Goal: Task Accomplishment & Management: Use online tool/utility

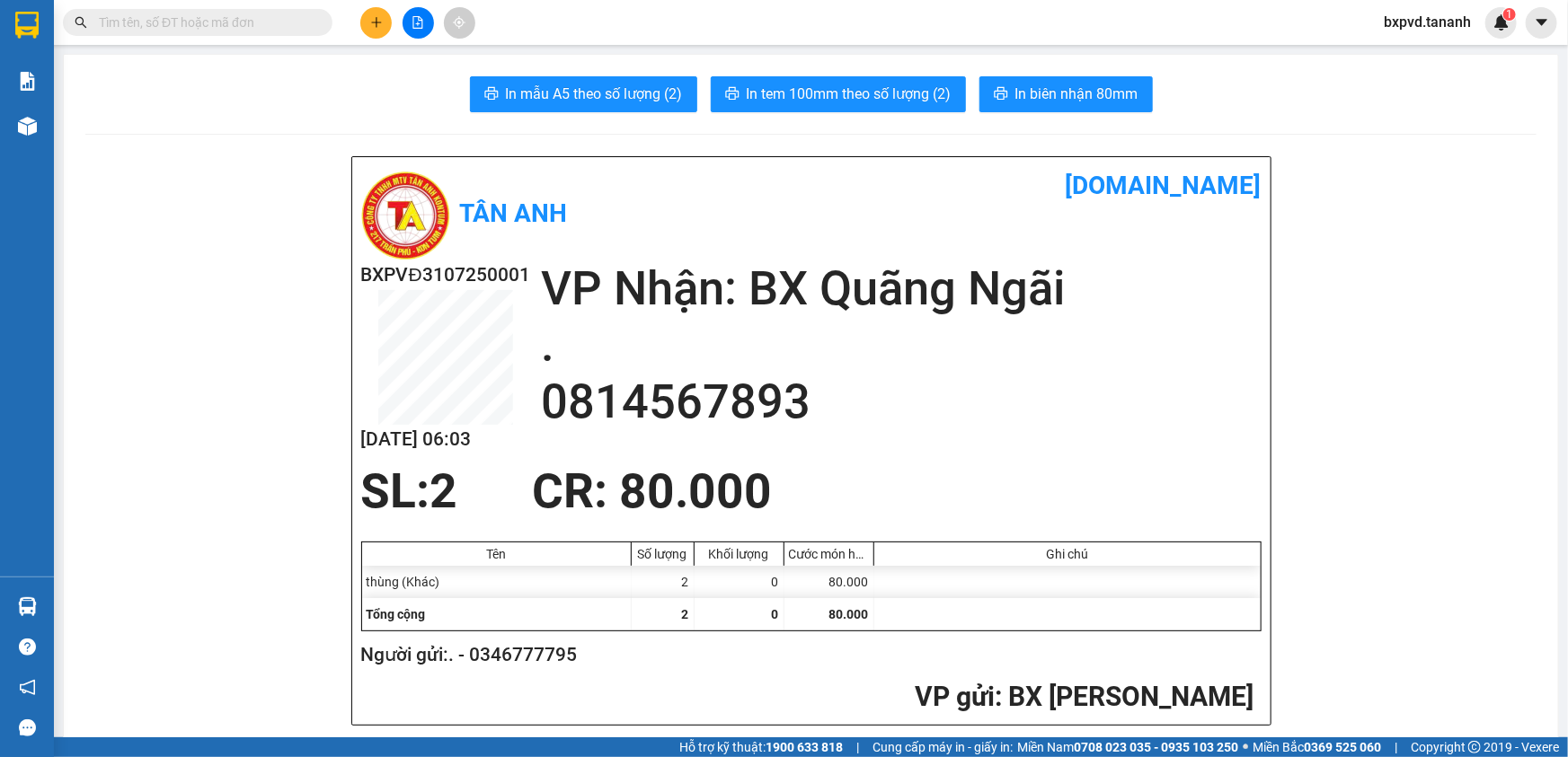
click at [364, 25] on button at bounding box center [375, 22] width 32 height 32
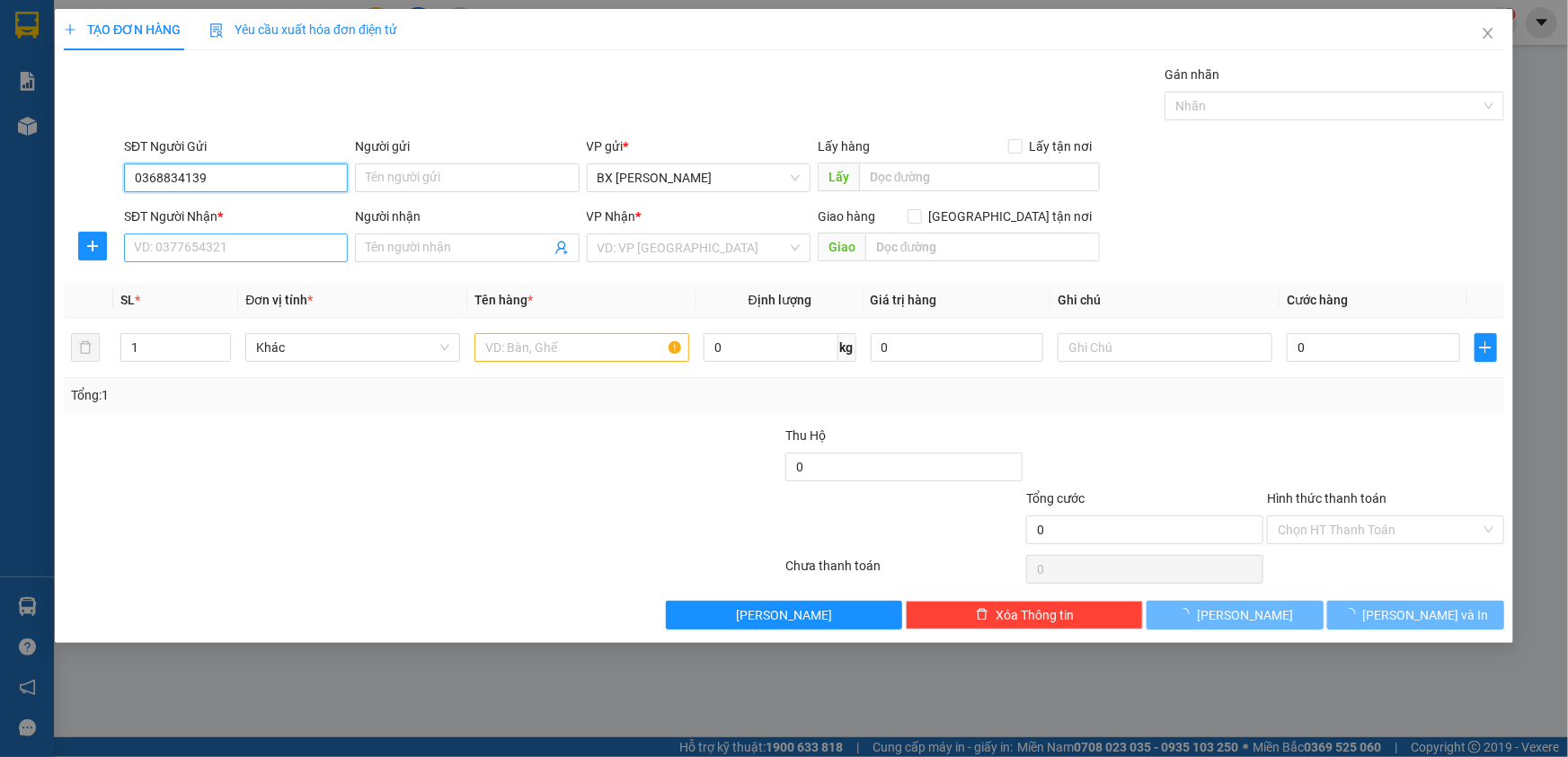
type input "0368834139"
click at [256, 251] on input "SĐT Người Nhận *" at bounding box center [236, 248] width 224 height 29
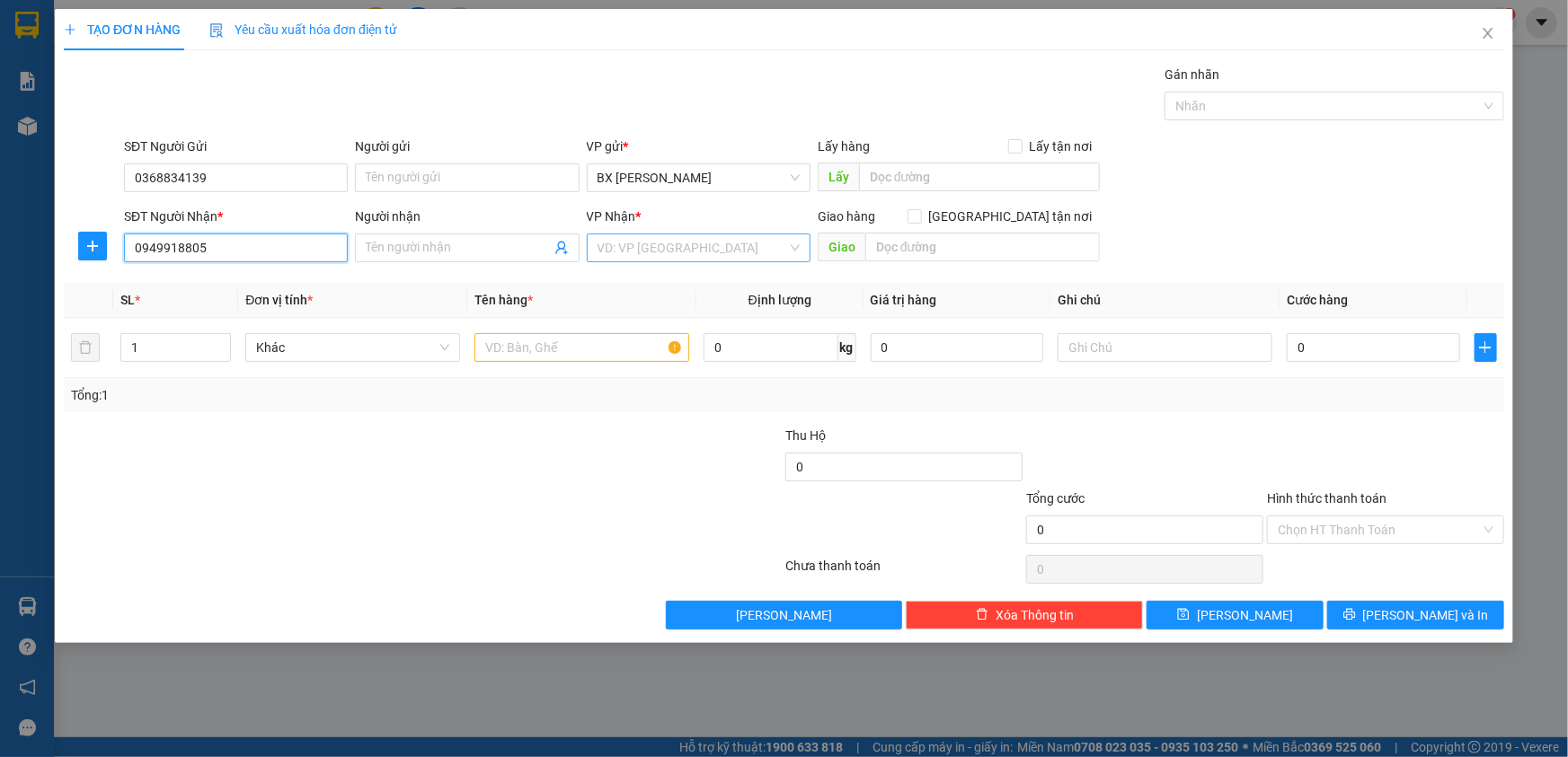
type input "0949918805"
click at [619, 243] on input "search" at bounding box center [692, 248] width 190 height 27
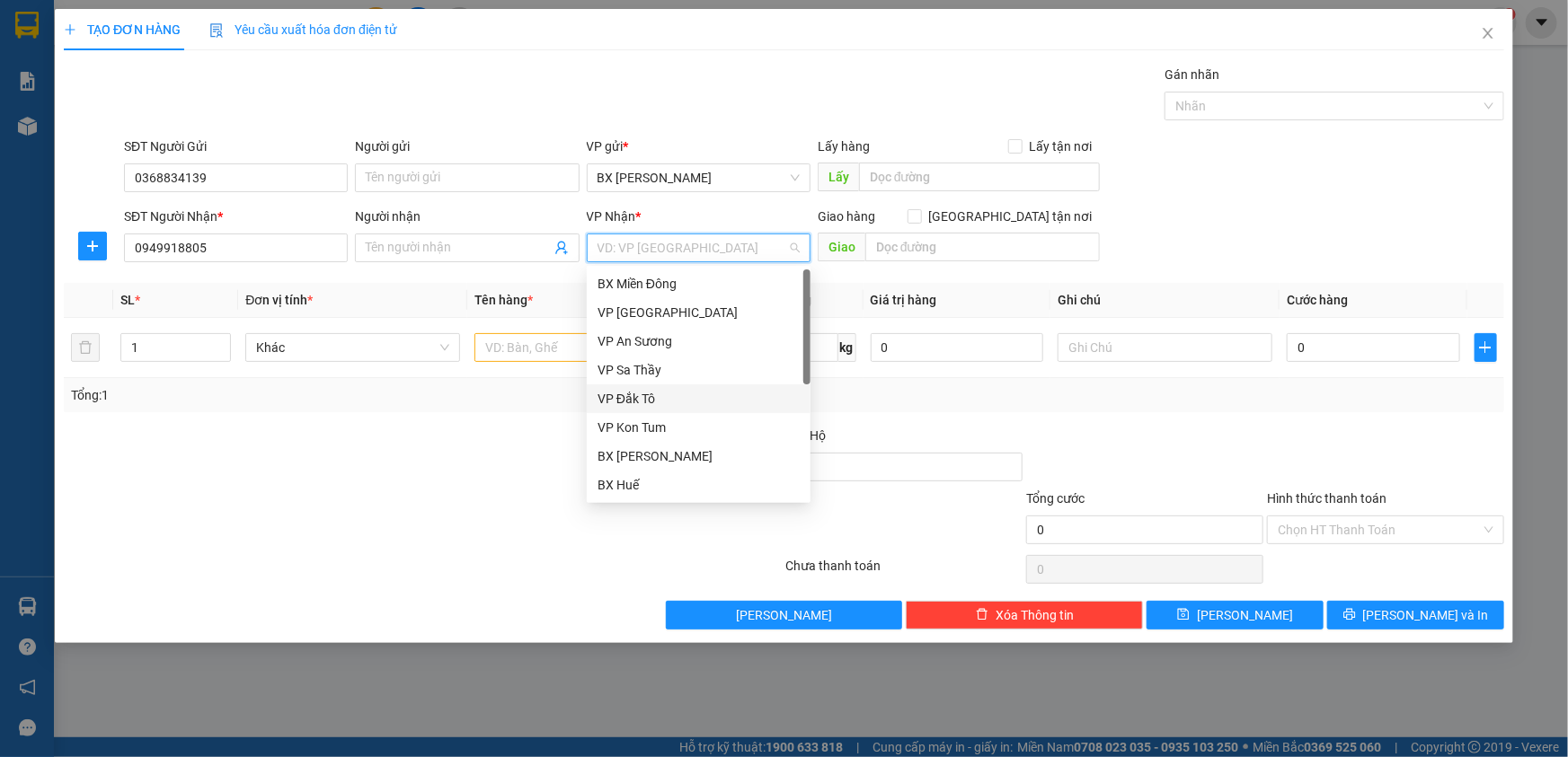
scroll to position [200, 0]
click at [680, 438] on div "BX Quãng Ngãi" at bounding box center [698, 428] width 202 height 20
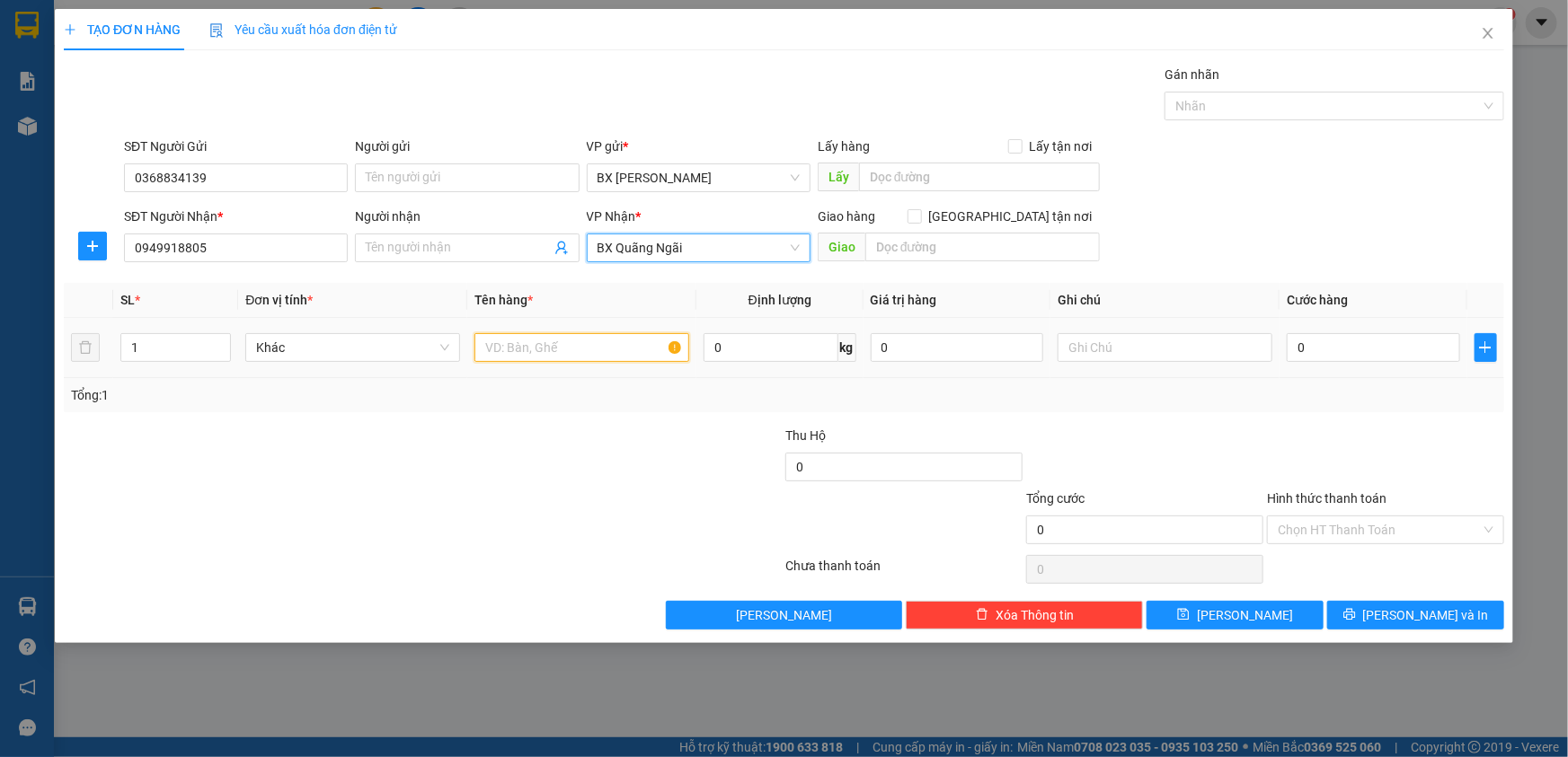
click at [505, 348] on input "text" at bounding box center [581, 347] width 215 height 29
type input "tx"
click at [1329, 346] on input "0" at bounding box center [1373, 347] width 173 height 29
type input "5"
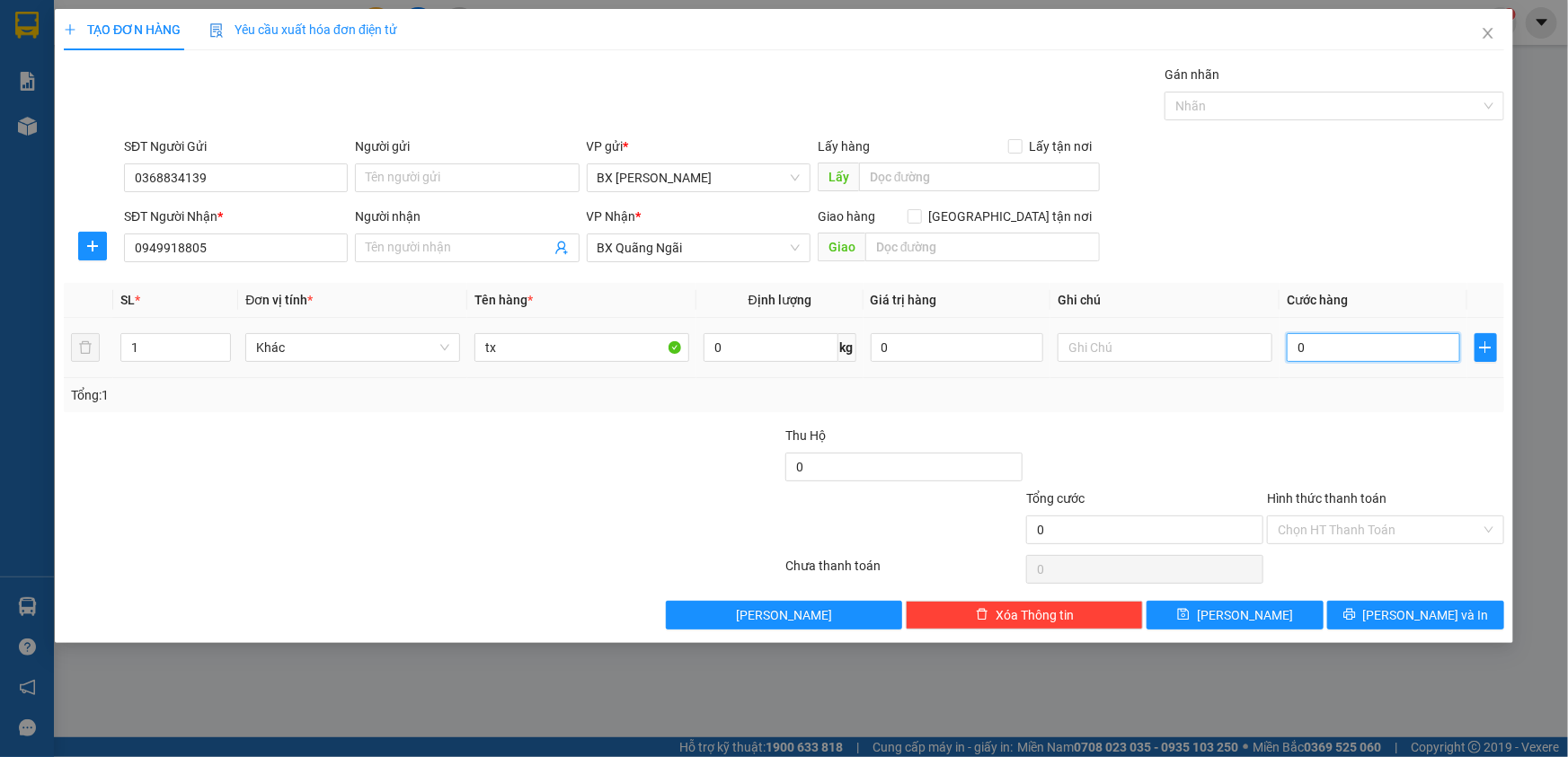
type input "5"
type input "50"
type input "50.000"
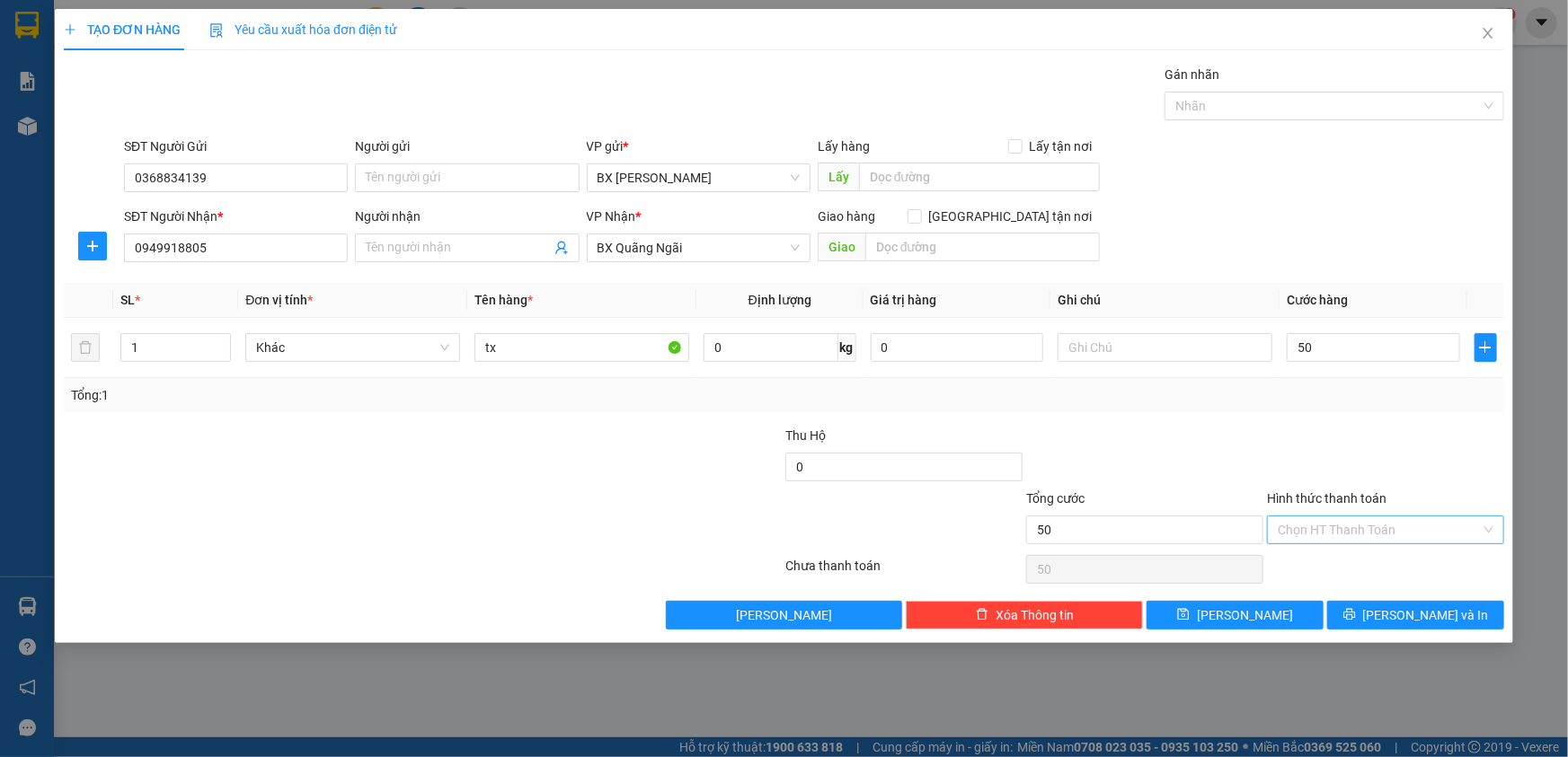
type input "50.000"
click at [1322, 523] on input "Hình thức thanh toán" at bounding box center [1378, 530] width 203 height 27
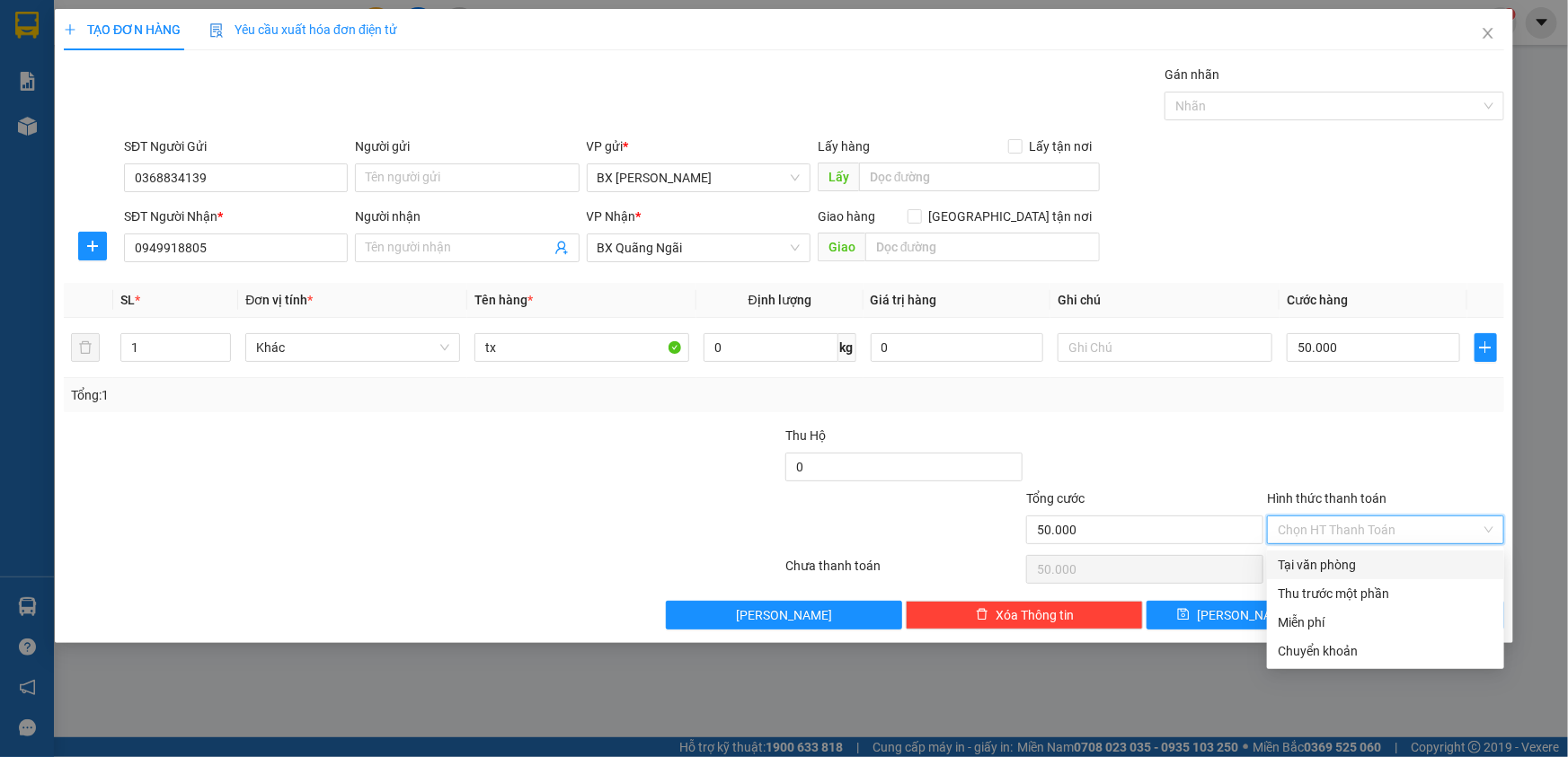
click at [1326, 550] on div "Tại văn phòng" at bounding box center [1385, 565] width 238 height 29
type input "0"
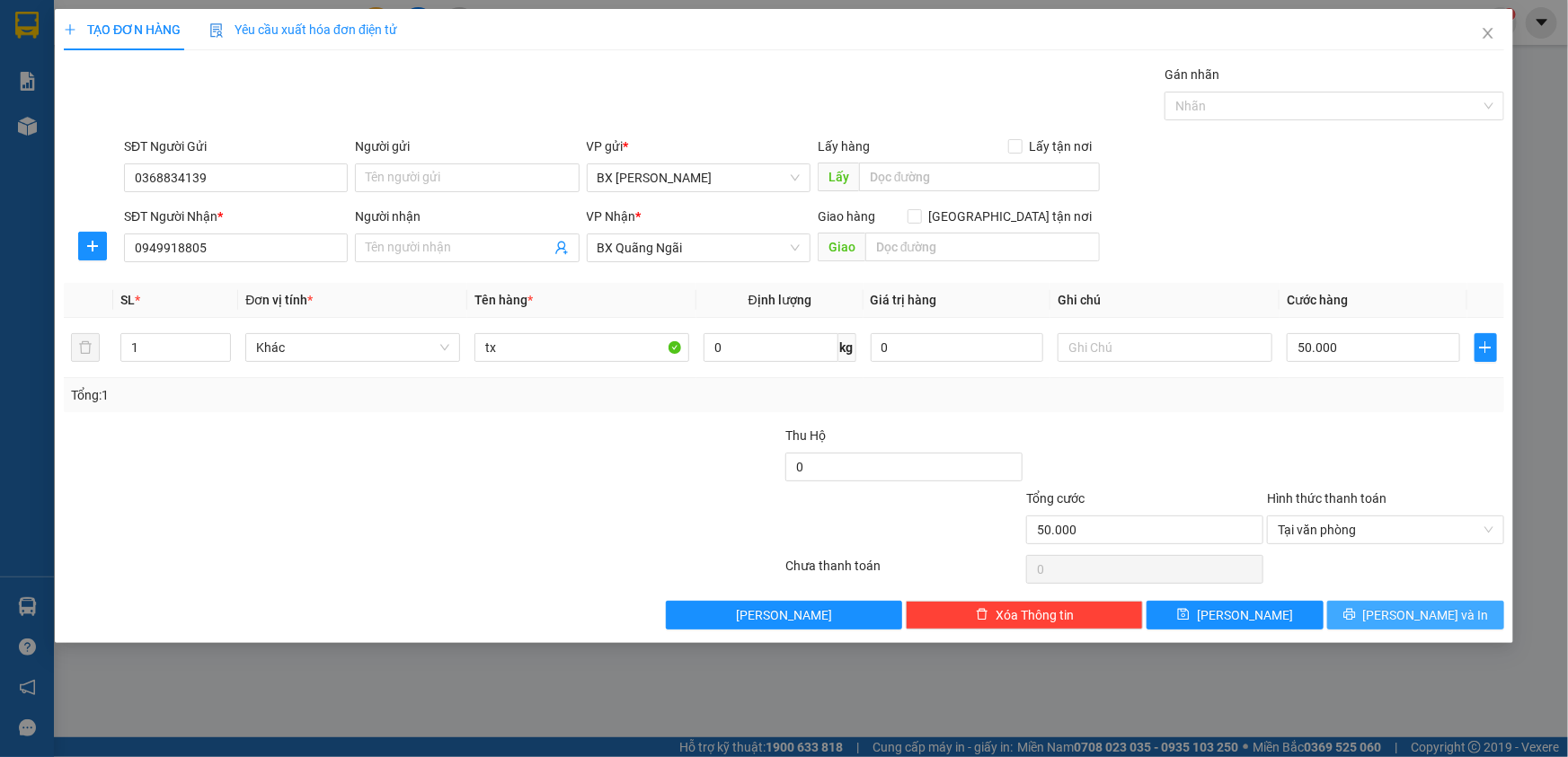
click at [1365, 610] on button "Lưu và In" at bounding box center [1415, 616] width 177 height 29
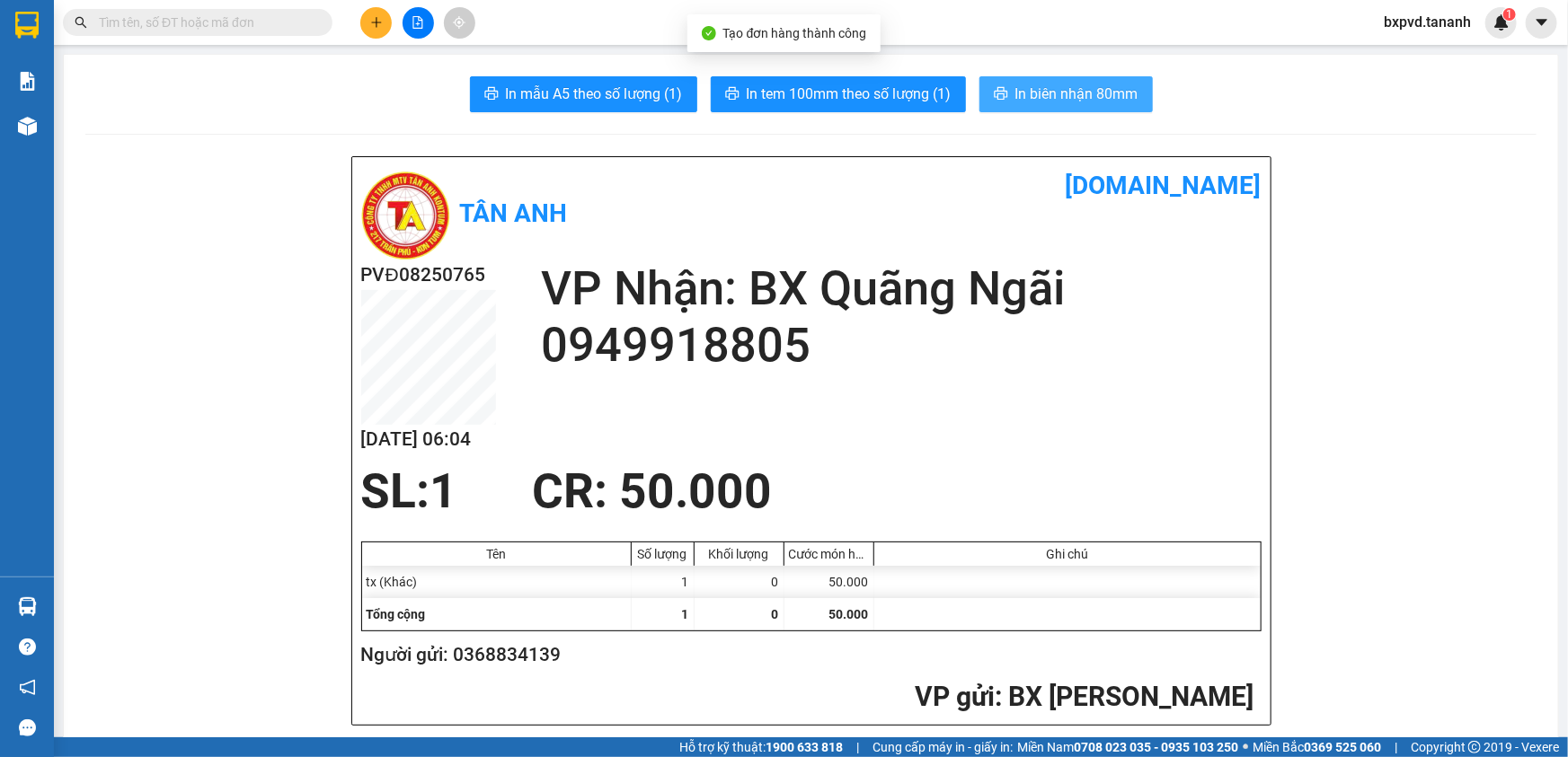
click at [1023, 95] on span "In biên nhận 80mm" at bounding box center [1076, 93] width 123 height 22
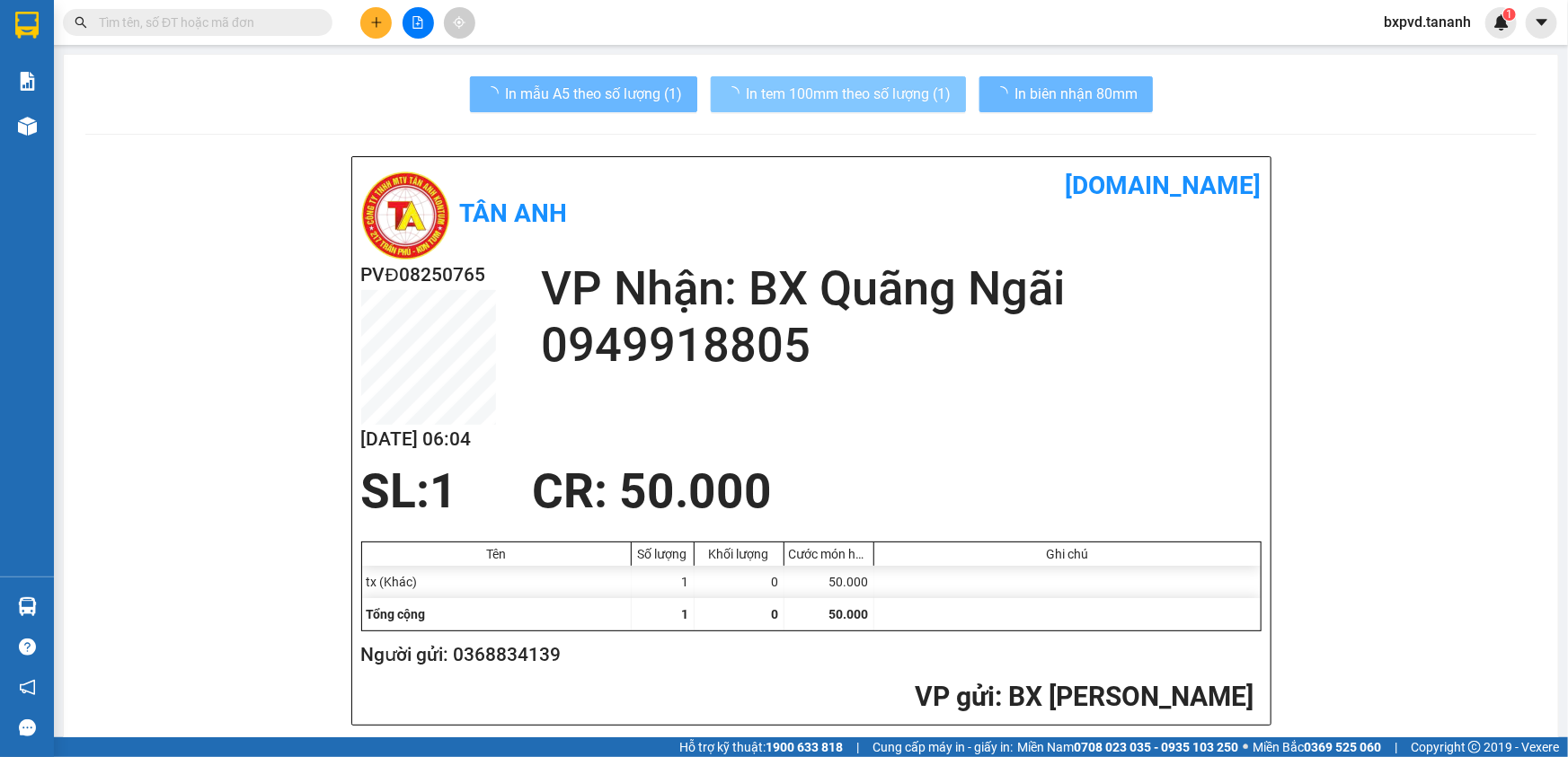
click at [897, 93] on span "In tem 100mm theo số lượng (1)" at bounding box center [848, 93] width 205 height 22
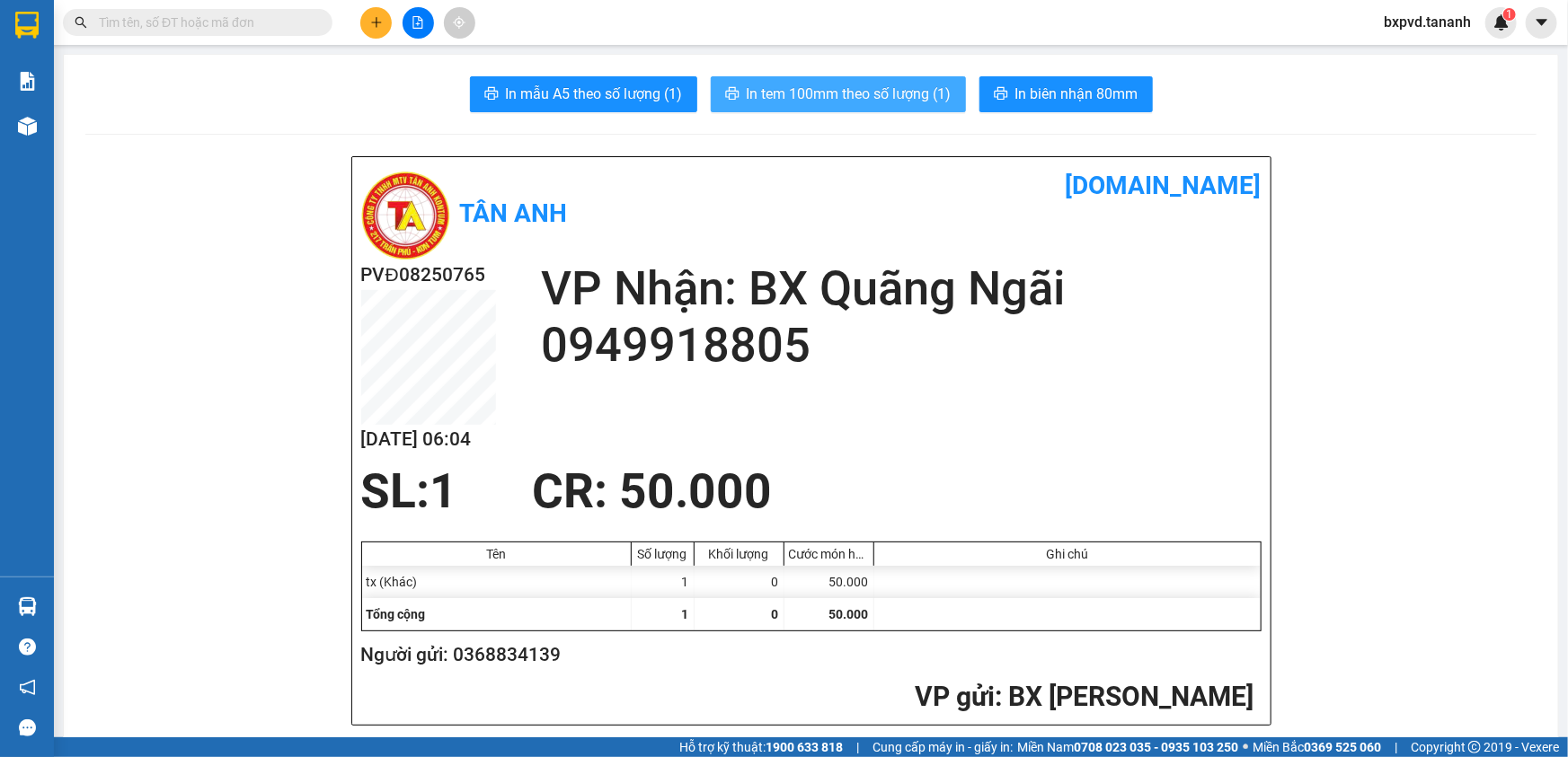
click at [818, 88] on span "In tem 100mm theo số lượng (1)" at bounding box center [848, 93] width 205 height 22
click at [260, 19] on input "text" at bounding box center [205, 22] width 212 height 20
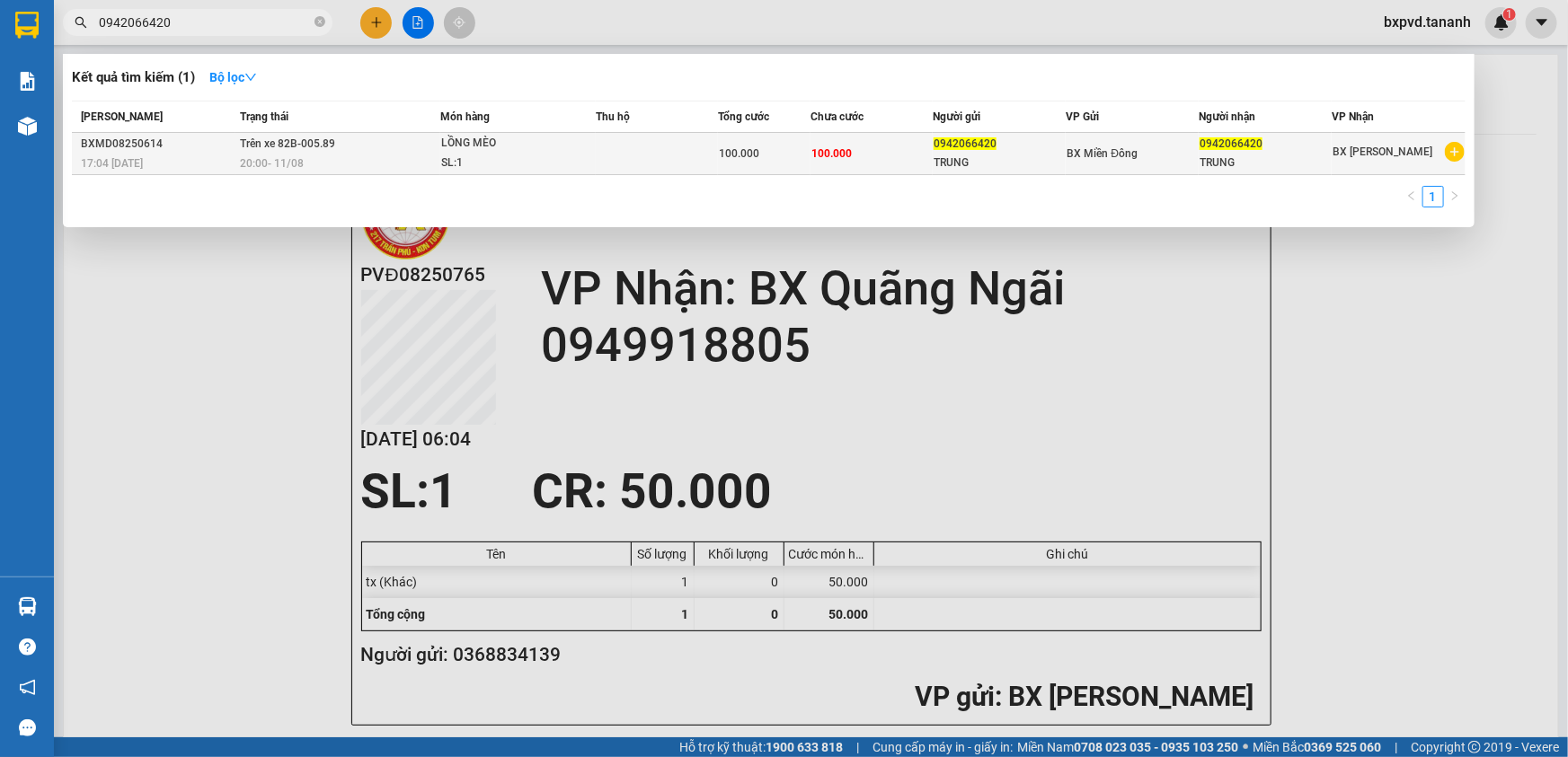
type input "0942066420"
click at [640, 151] on td at bounding box center [657, 154] width 123 height 42
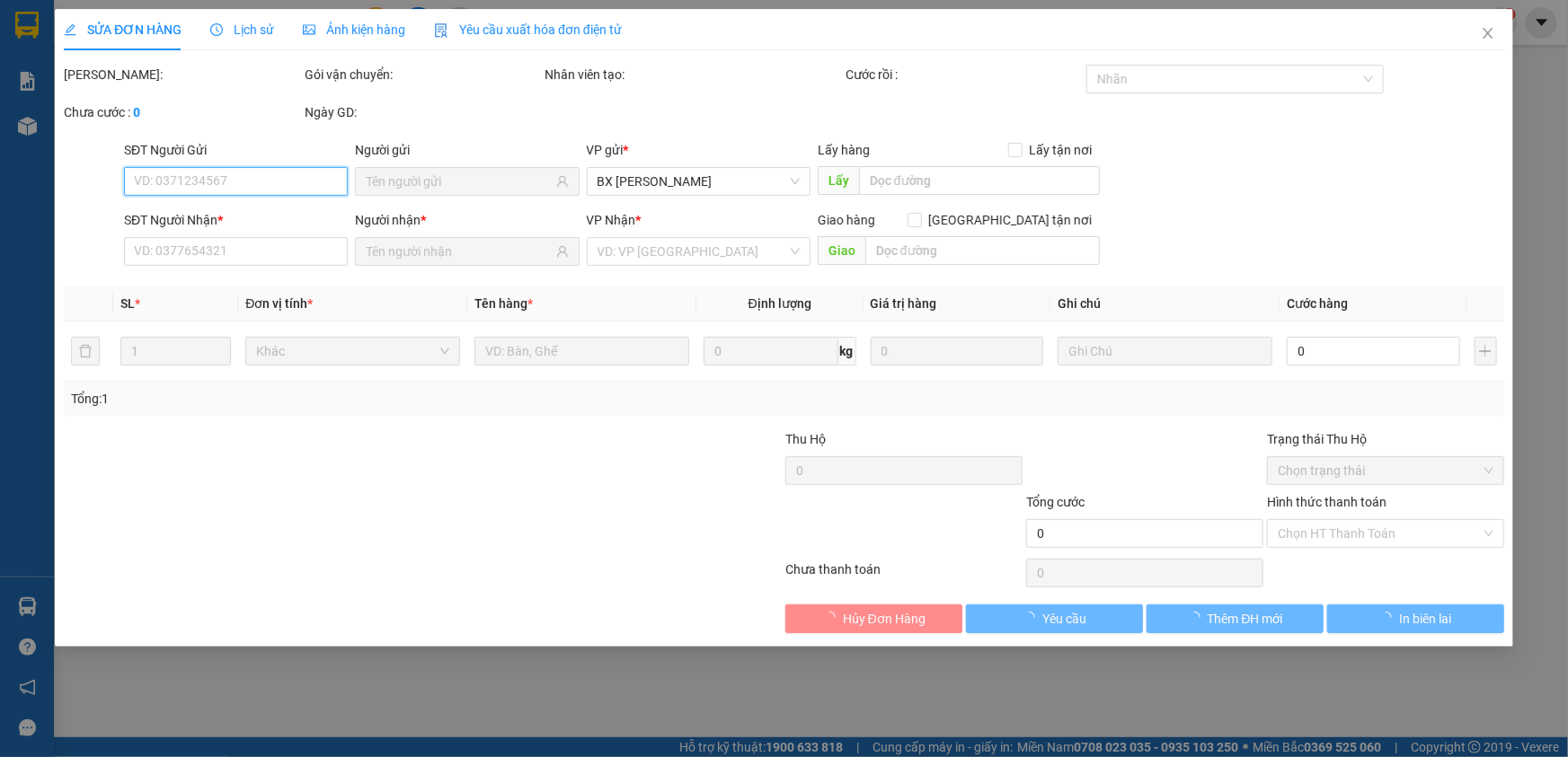
type input "0942066420"
type input "TRUNG"
type input "0942066420"
type input "TRUNG"
type input "100.000"
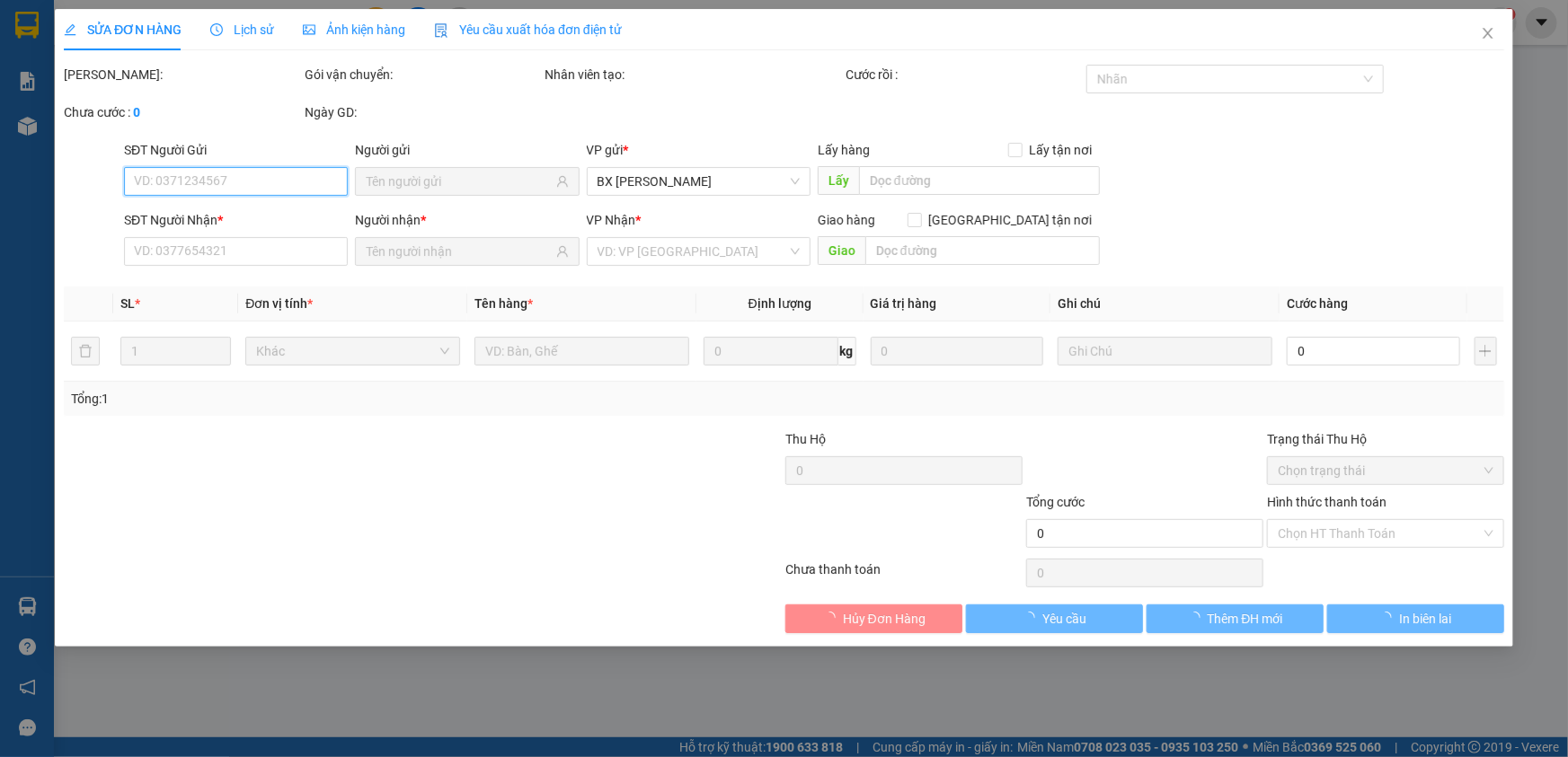
type input "100.000"
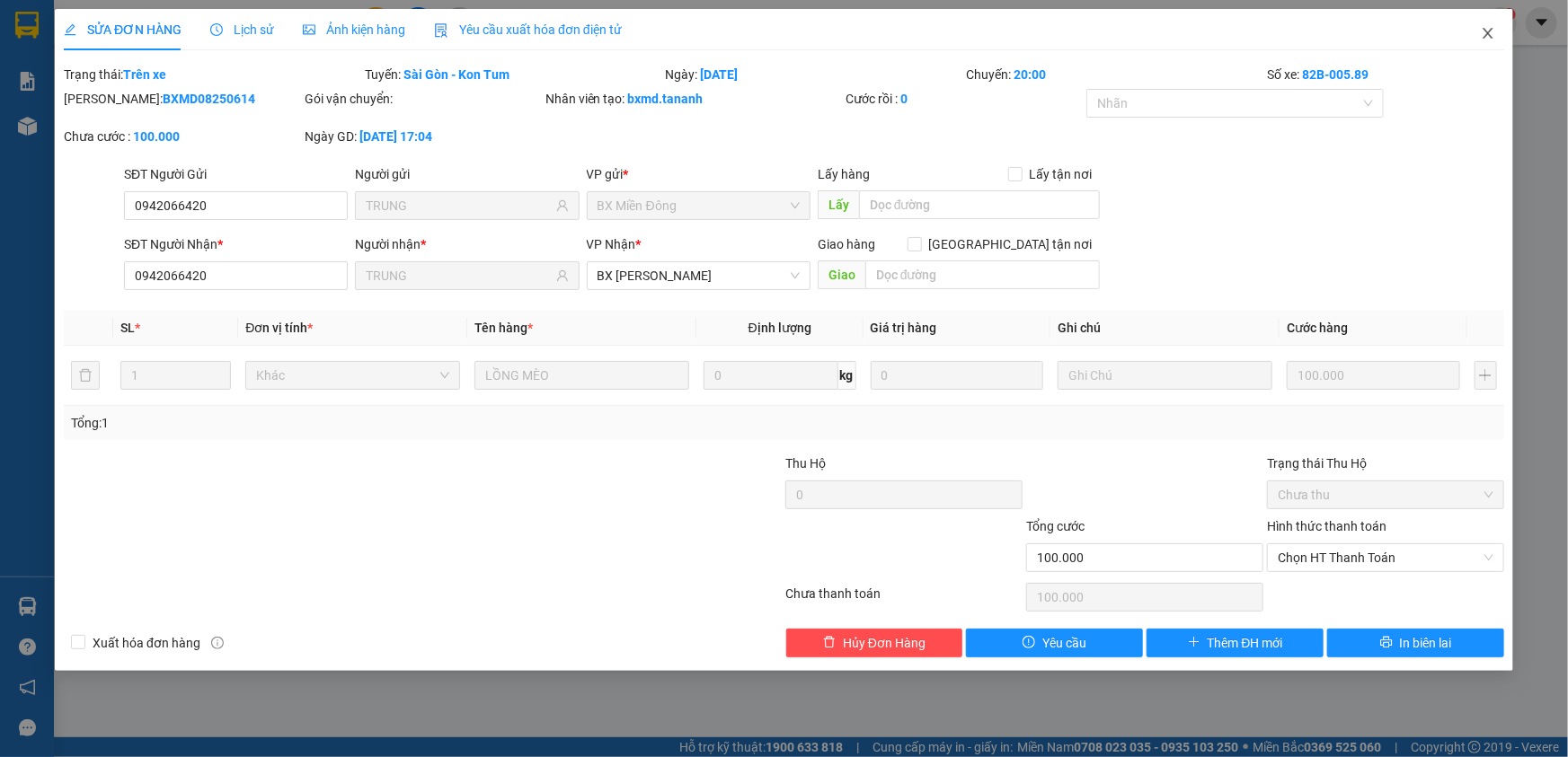
click at [1479, 30] on span "Close" at bounding box center [1487, 34] width 50 height 50
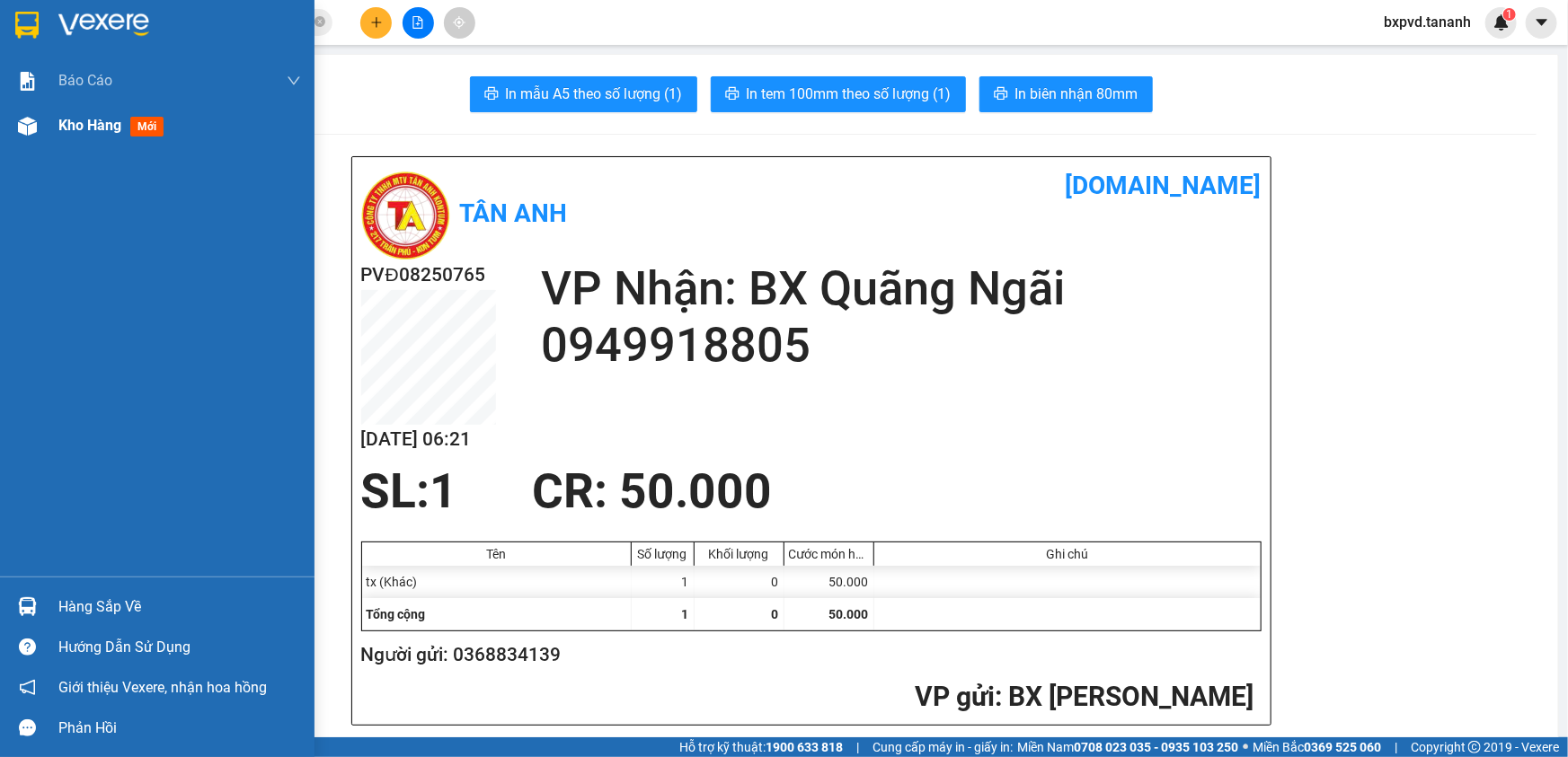
click at [35, 130] on img at bounding box center [28, 126] width 19 height 19
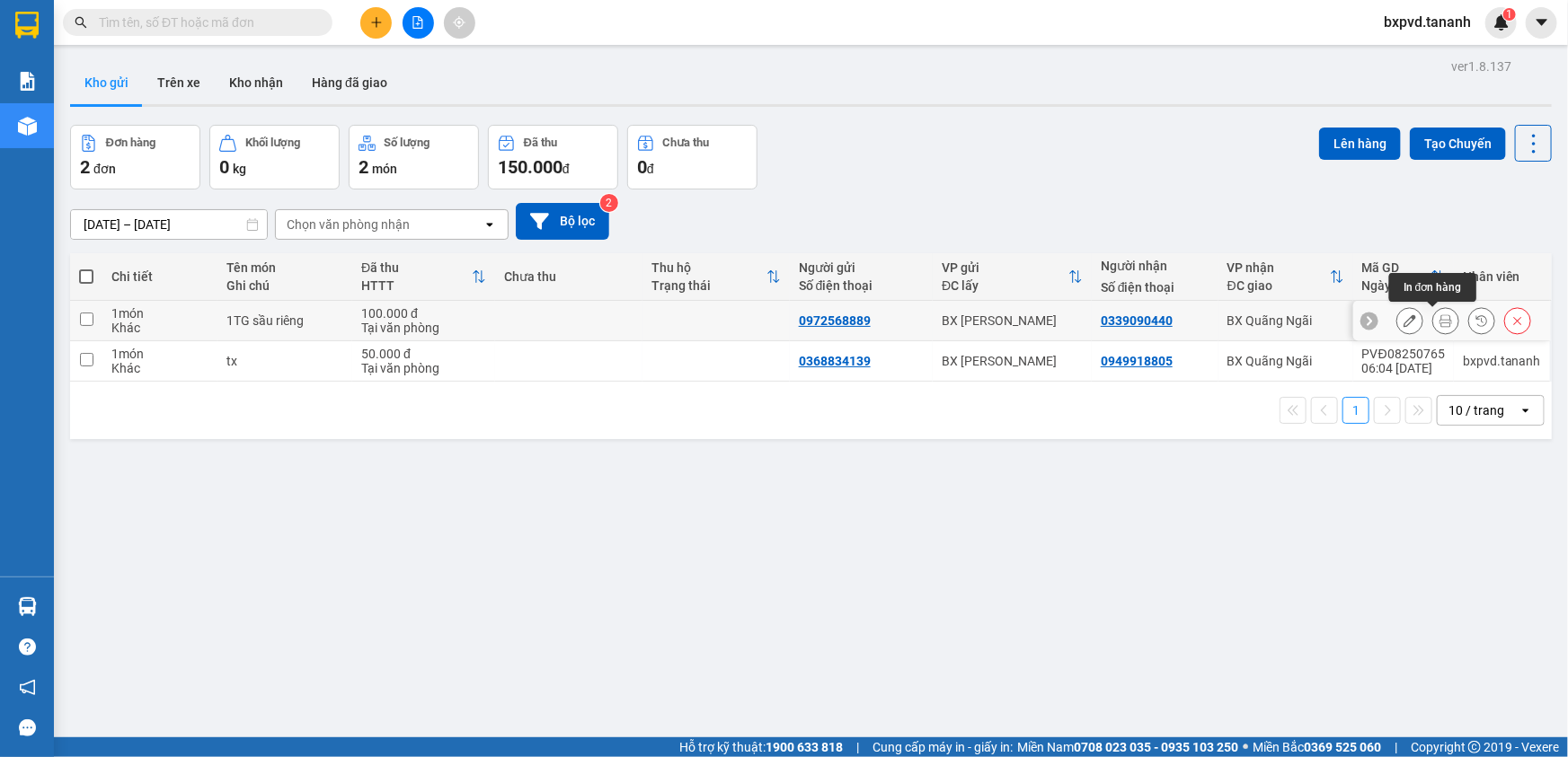
click at [1439, 320] on icon at bounding box center [1445, 320] width 13 height 13
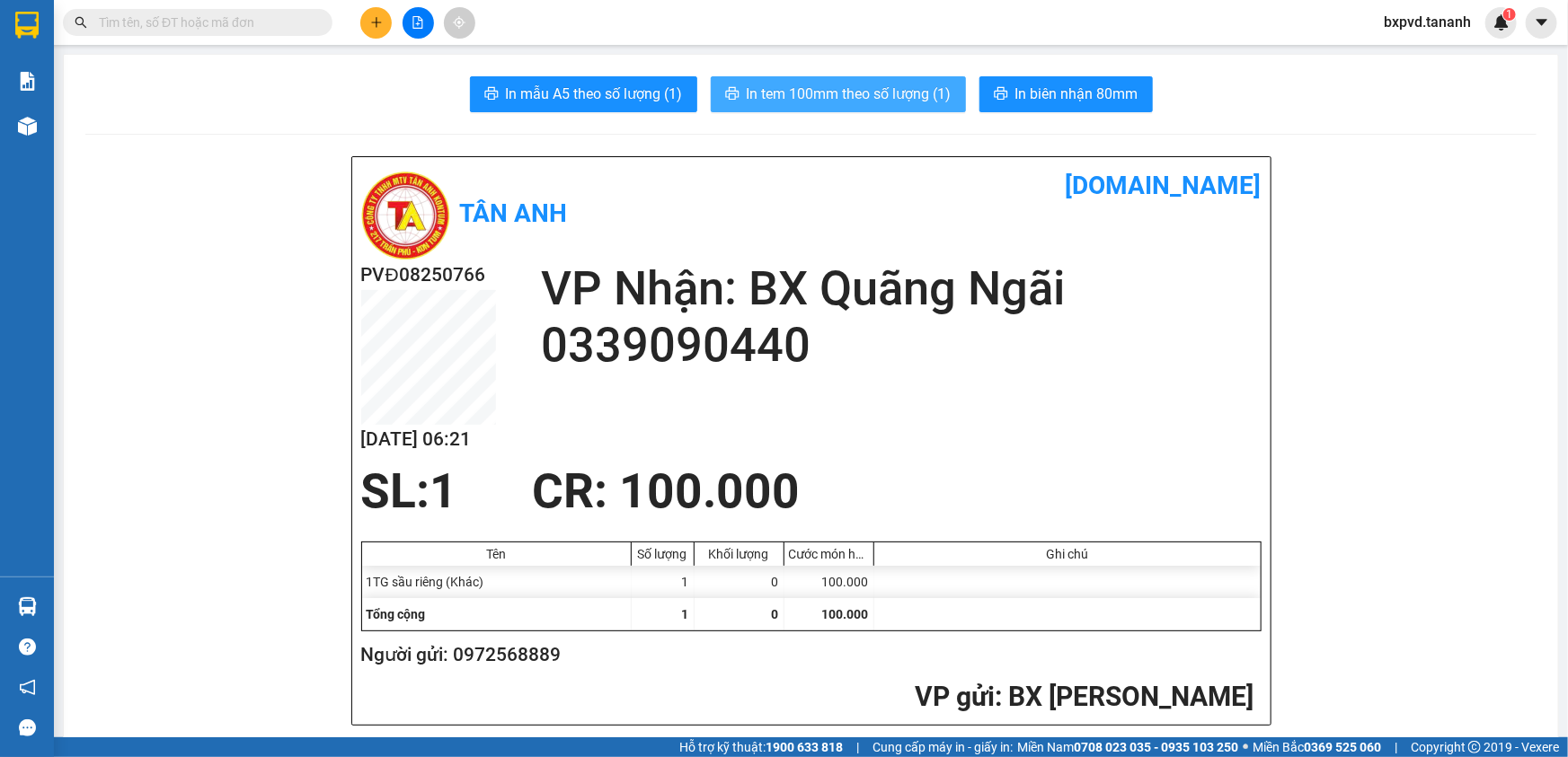
click at [836, 89] on span "In tem 100mm theo số lượng (1)" at bounding box center [848, 93] width 205 height 22
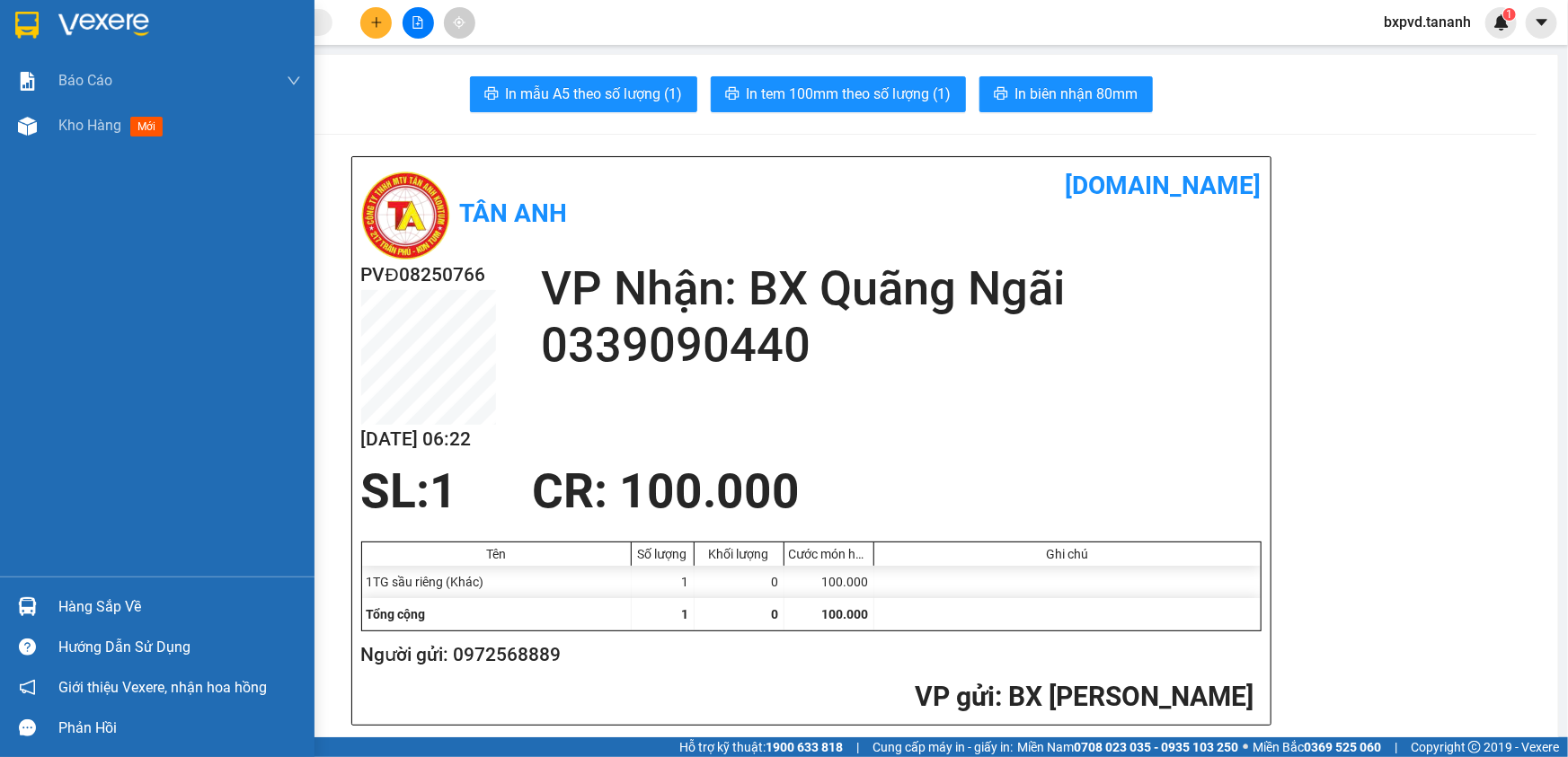
click at [42, 20] on div at bounding box center [27, 24] width 32 height 32
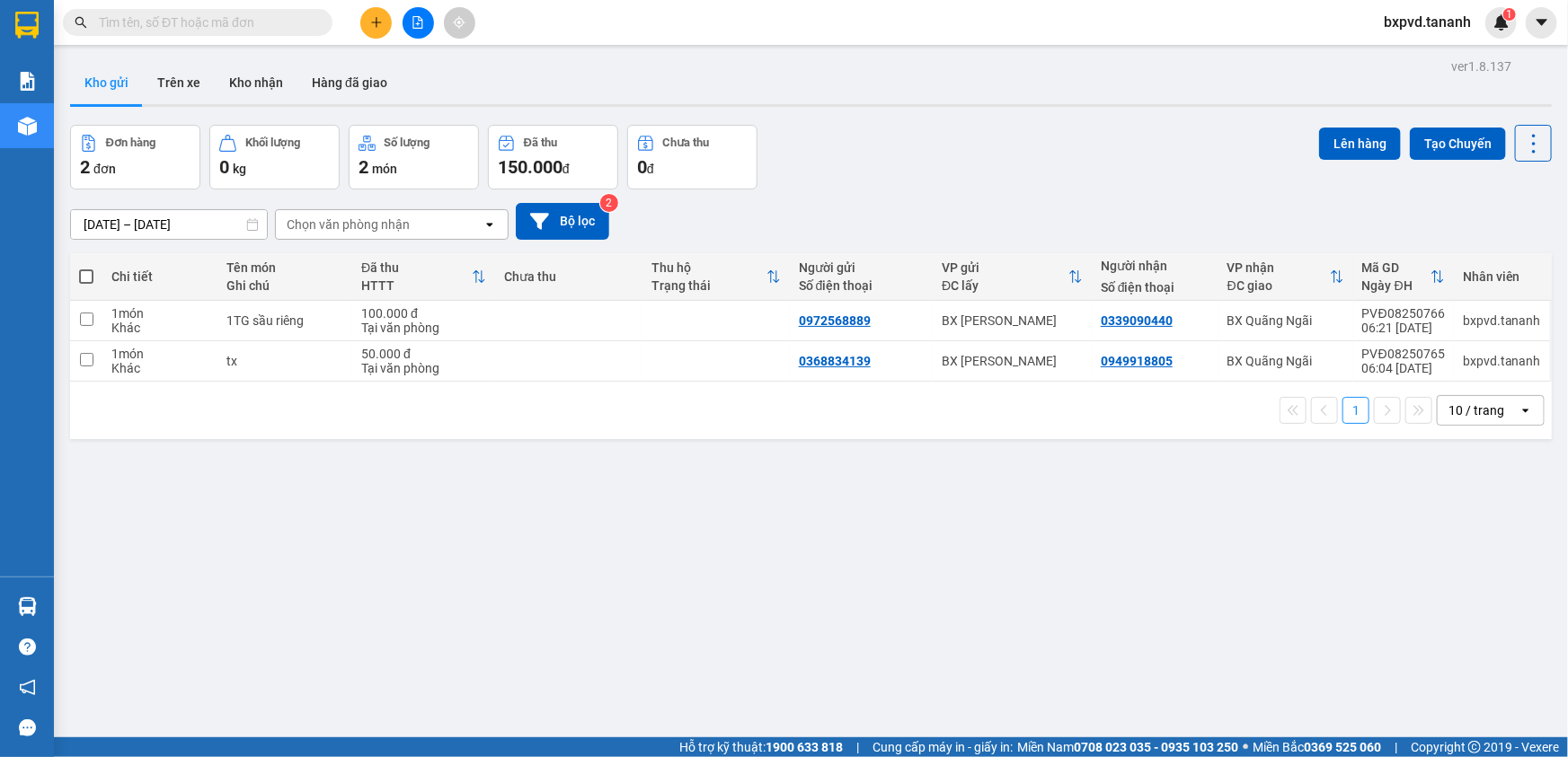
click at [1447, 20] on span "bxpvd.tananh" at bounding box center [1427, 21] width 115 height 22
click at [1424, 50] on span "Đăng xuất" at bounding box center [1434, 56] width 78 height 20
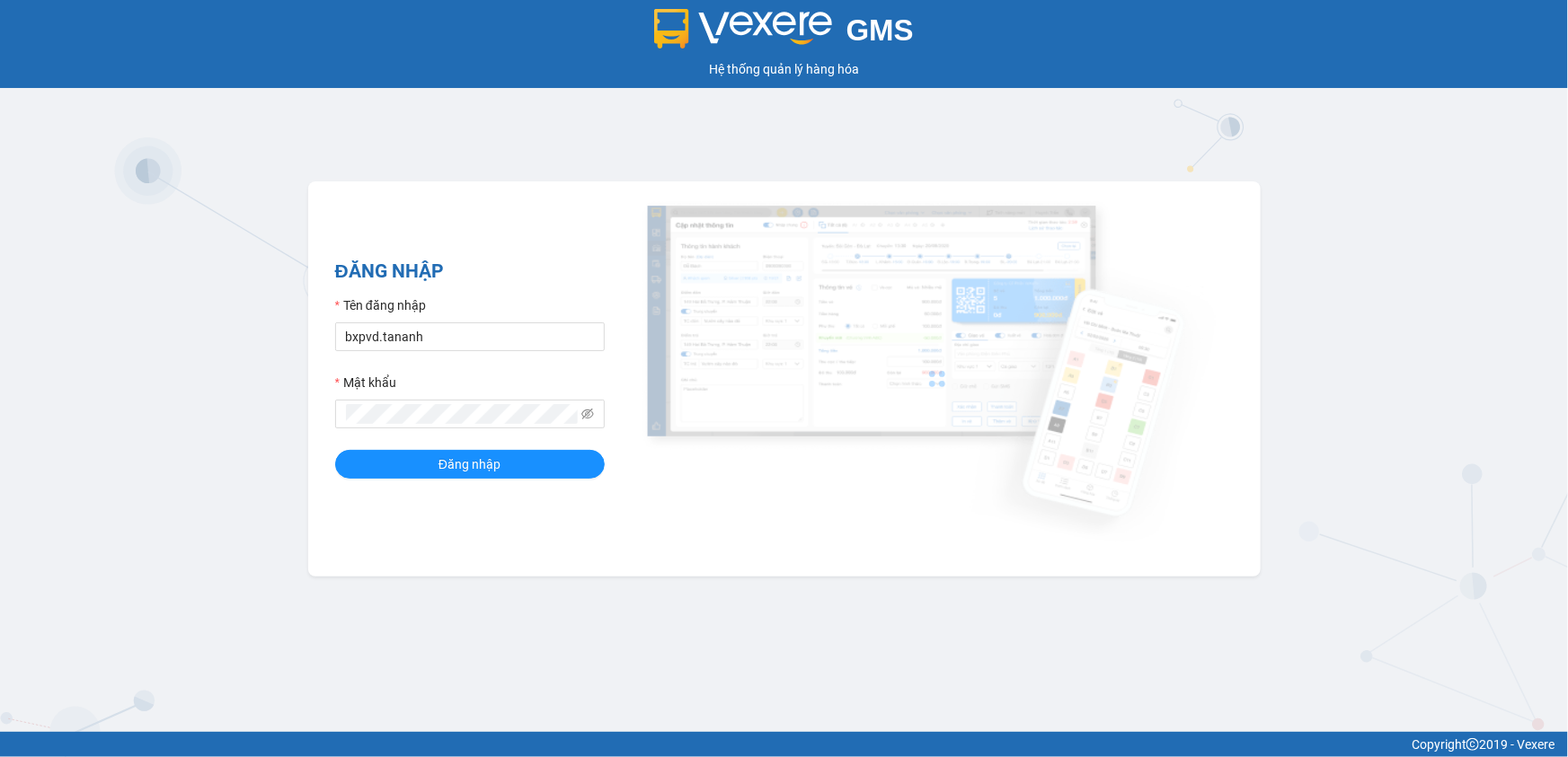
click at [440, 320] on div "Tên đăng nhập" at bounding box center [469, 309] width 269 height 27
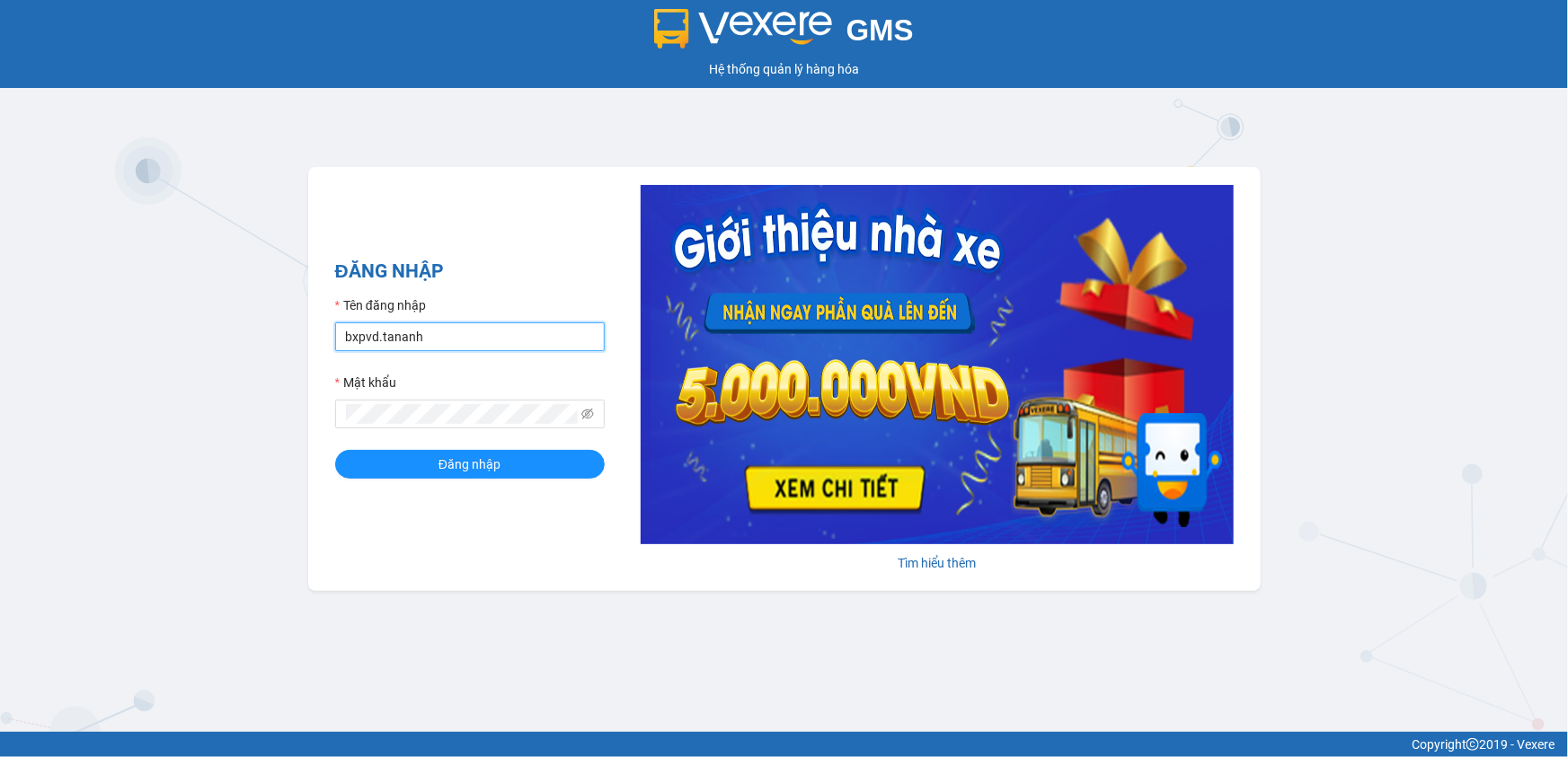
click at [438, 333] on input "bxpvd.tananh" at bounding box center [469, 337] width 269 height 29
type input "bxmd.tananh"
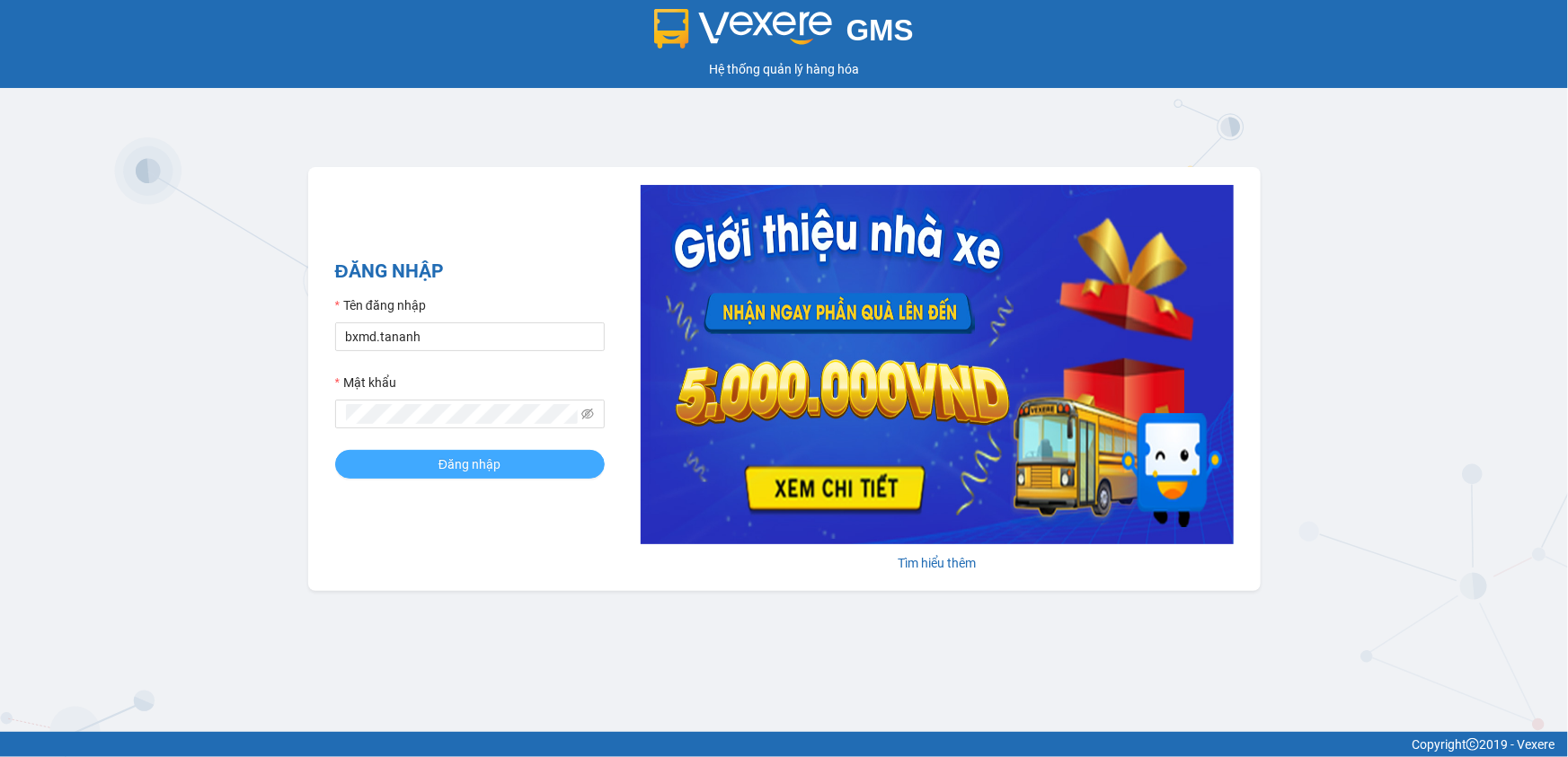
click at [466, 452] on button "Đăng nhập" at bounding box center [469, 465] width 269 height 29
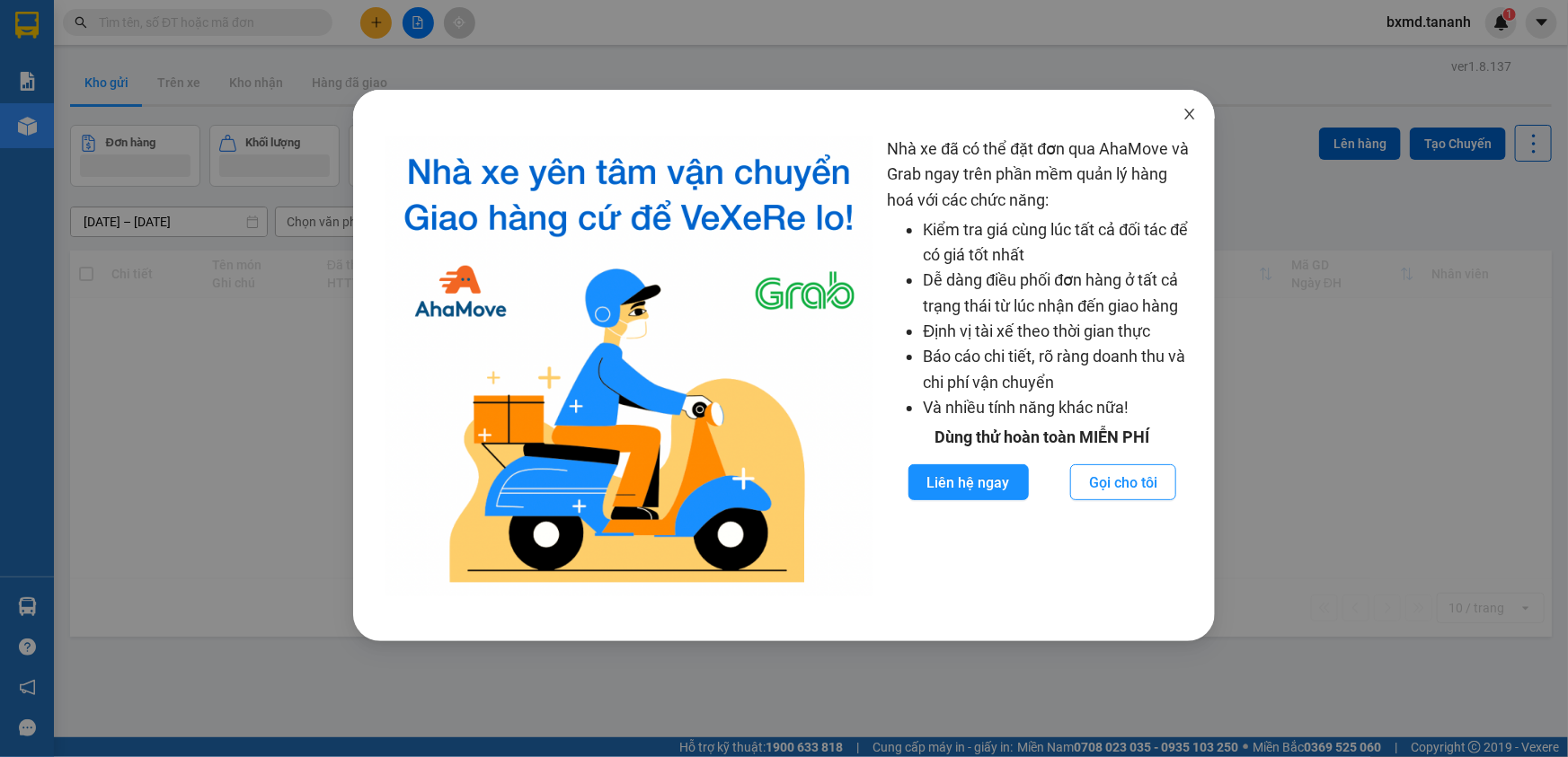
click at [1185, 106] on span "Close" at bounding box center [1189, 114] width 50 height 50
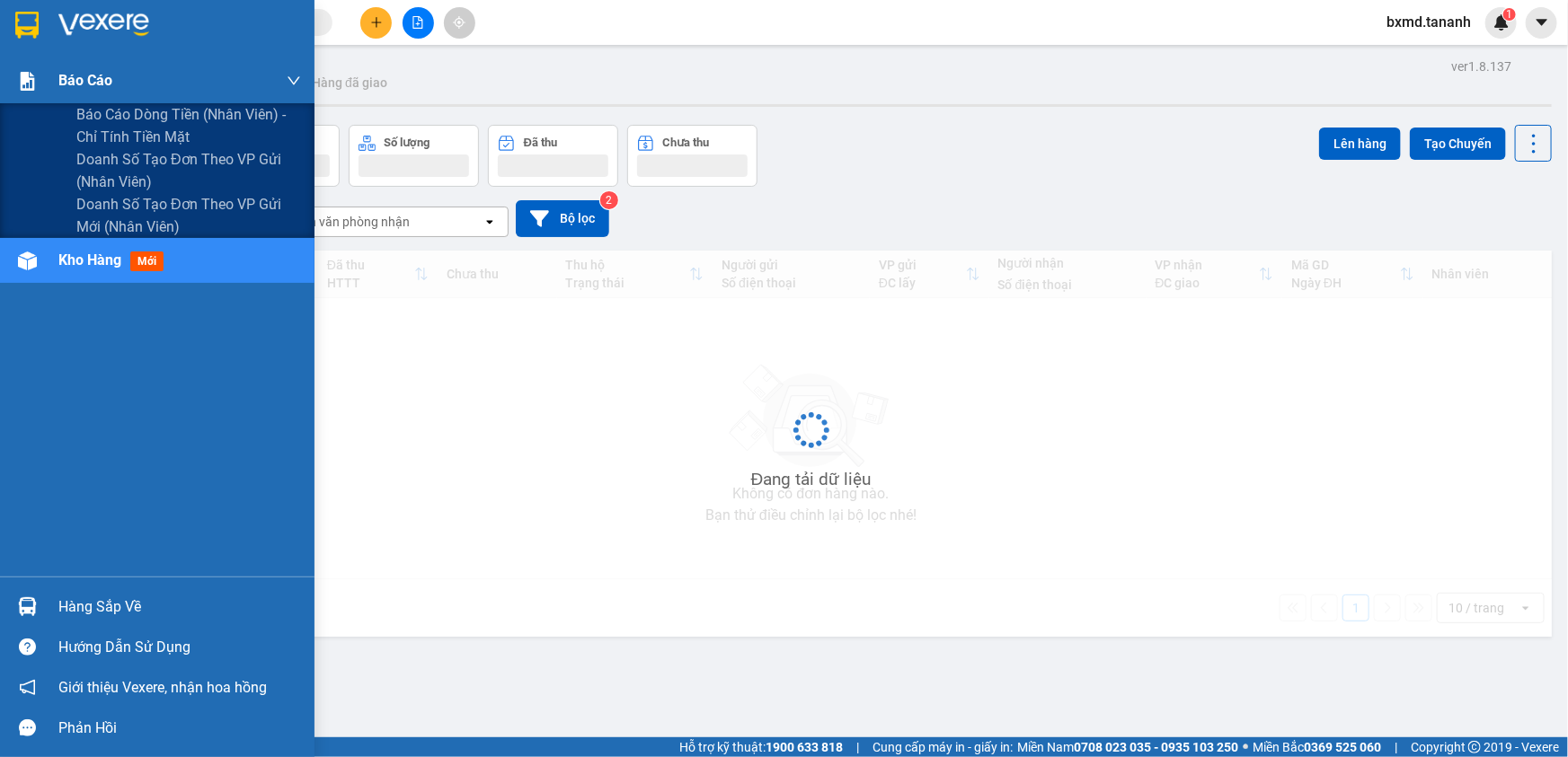
click at [26, 68] on div at bounding box center [27, 81] width 32 height 32
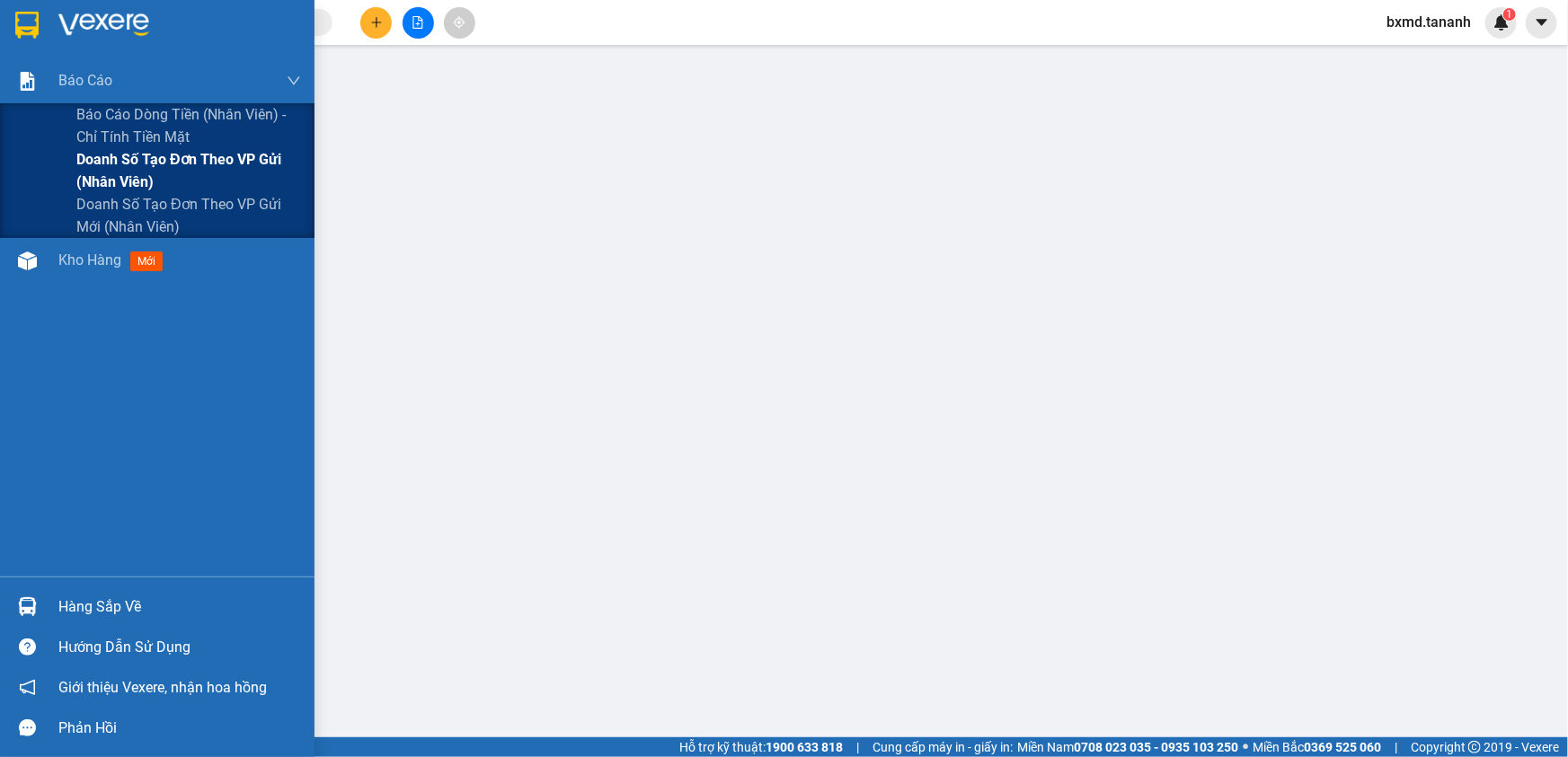
click at [106, 162] on span "Doanh số tạo đơn theo VP gửi (nhân viên)" at bounding box center [188, 170] width 224 height 45
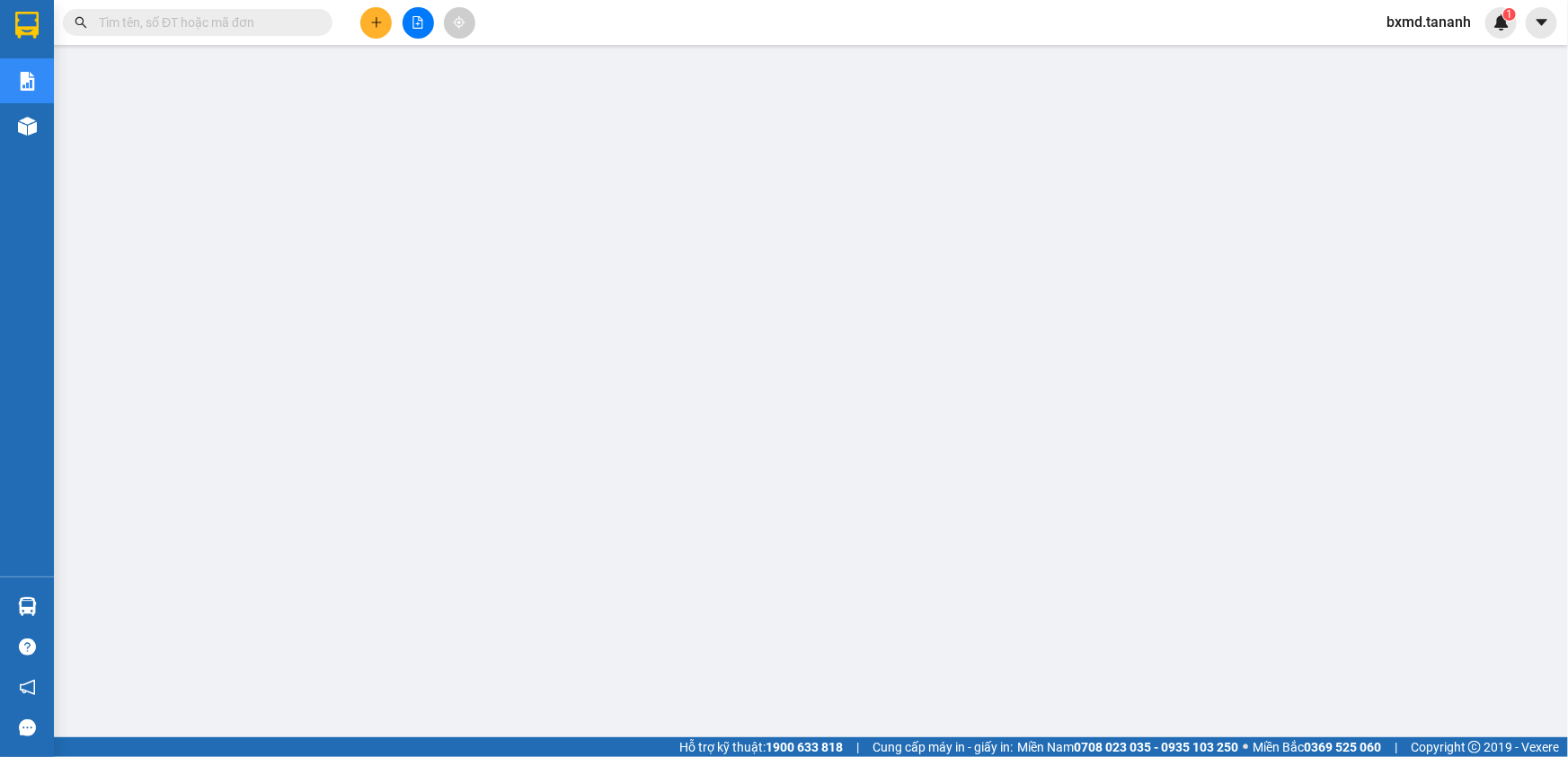
click at [1425, 21] on span "bxmd.tananh" at bounding box center [1429, 21] width 114 height 22
click at [1423, 47] on span "Đăng xuất" at bounding box center [1437, 56] width 75 height 20
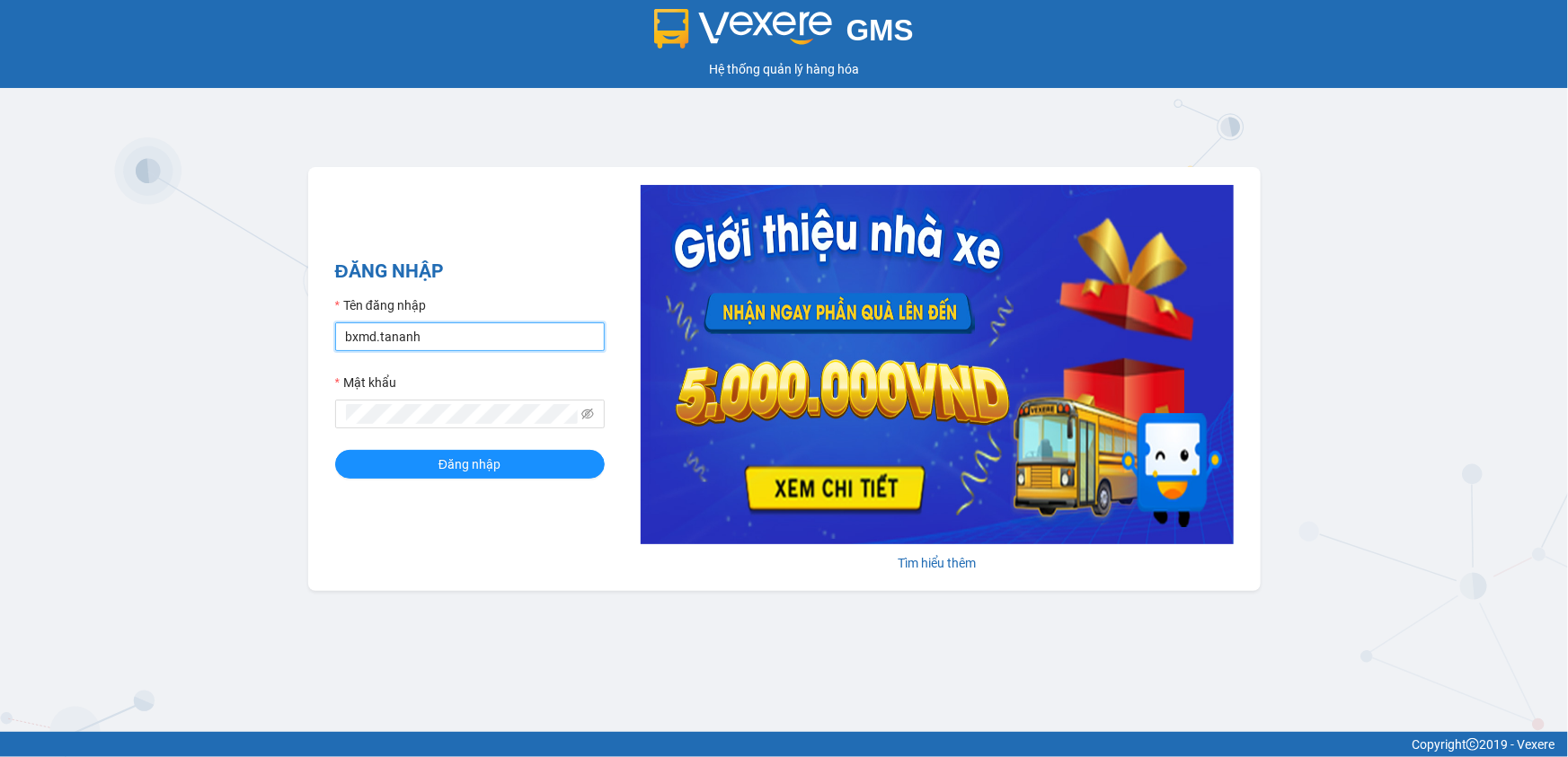
click at [418, 341] on input "bxmd.tananh" at bounding box center [469, 337] width 269 height 29
type input "vptt.tananh"
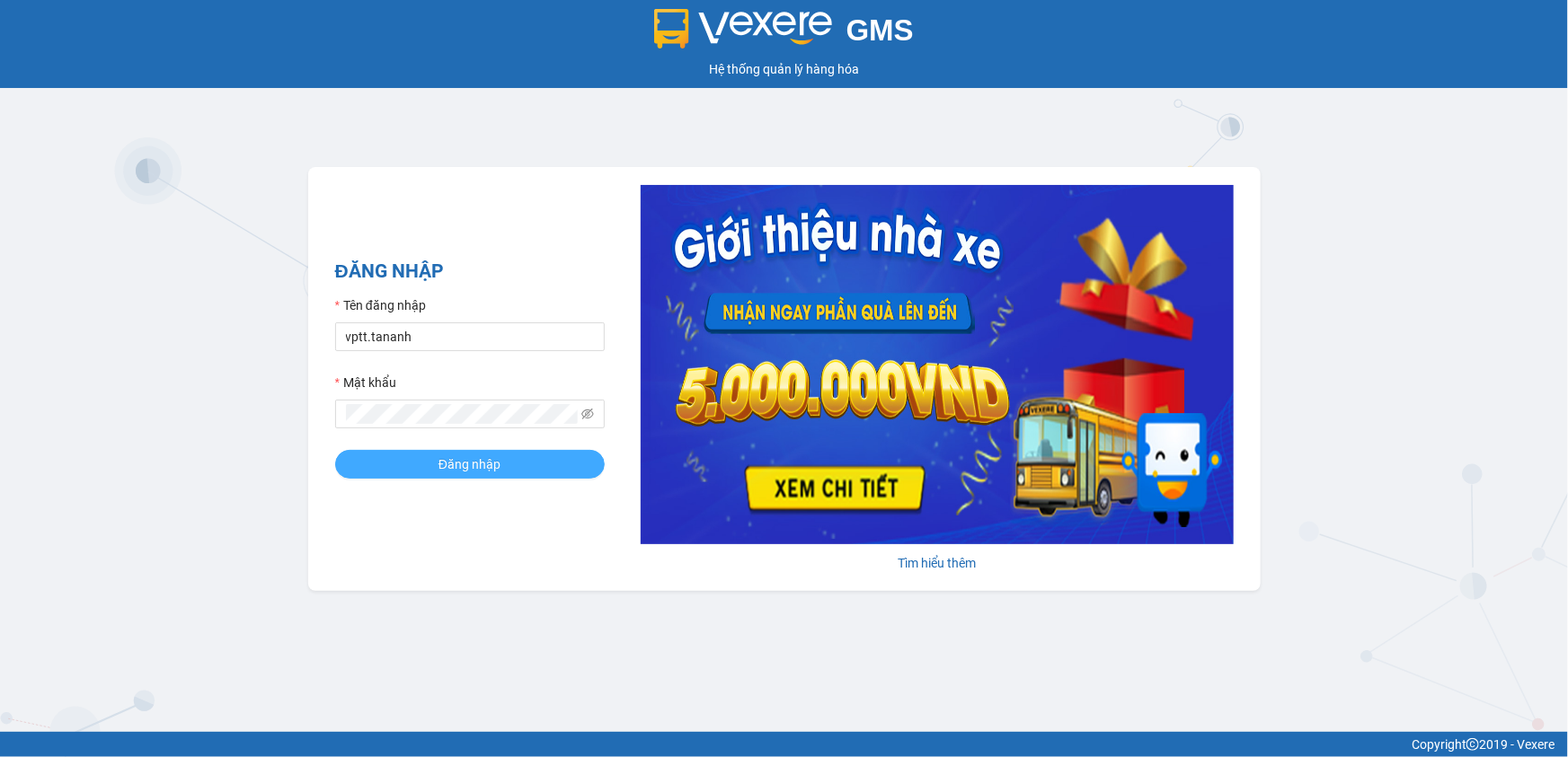
click at [420, 474] on button "Đăng nhập" at bounding box center [469, 465] width 269 height 29
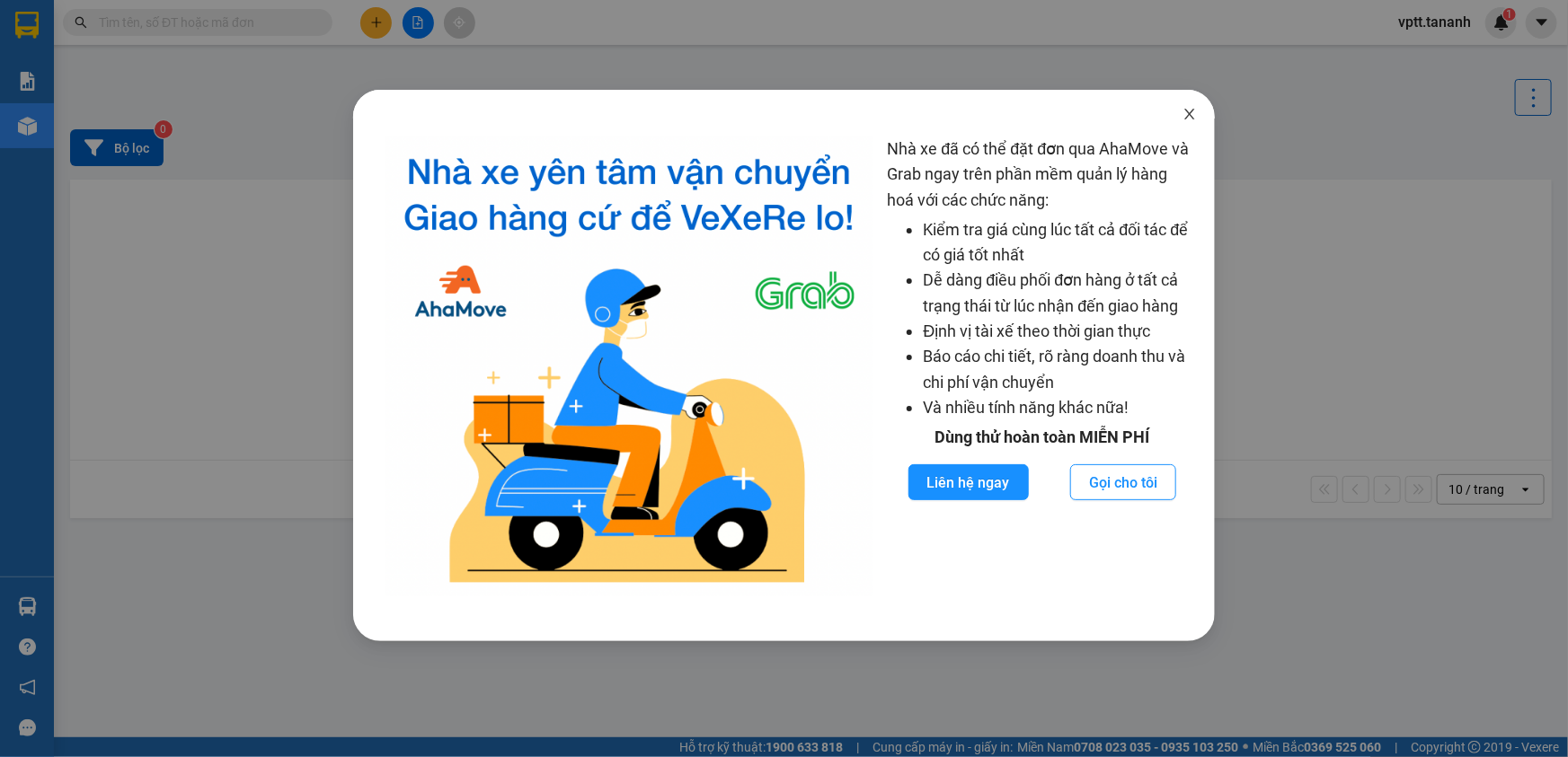
click at [1195, 108] on icon "close" at bounding box center [1189, 114] width 14 height 14
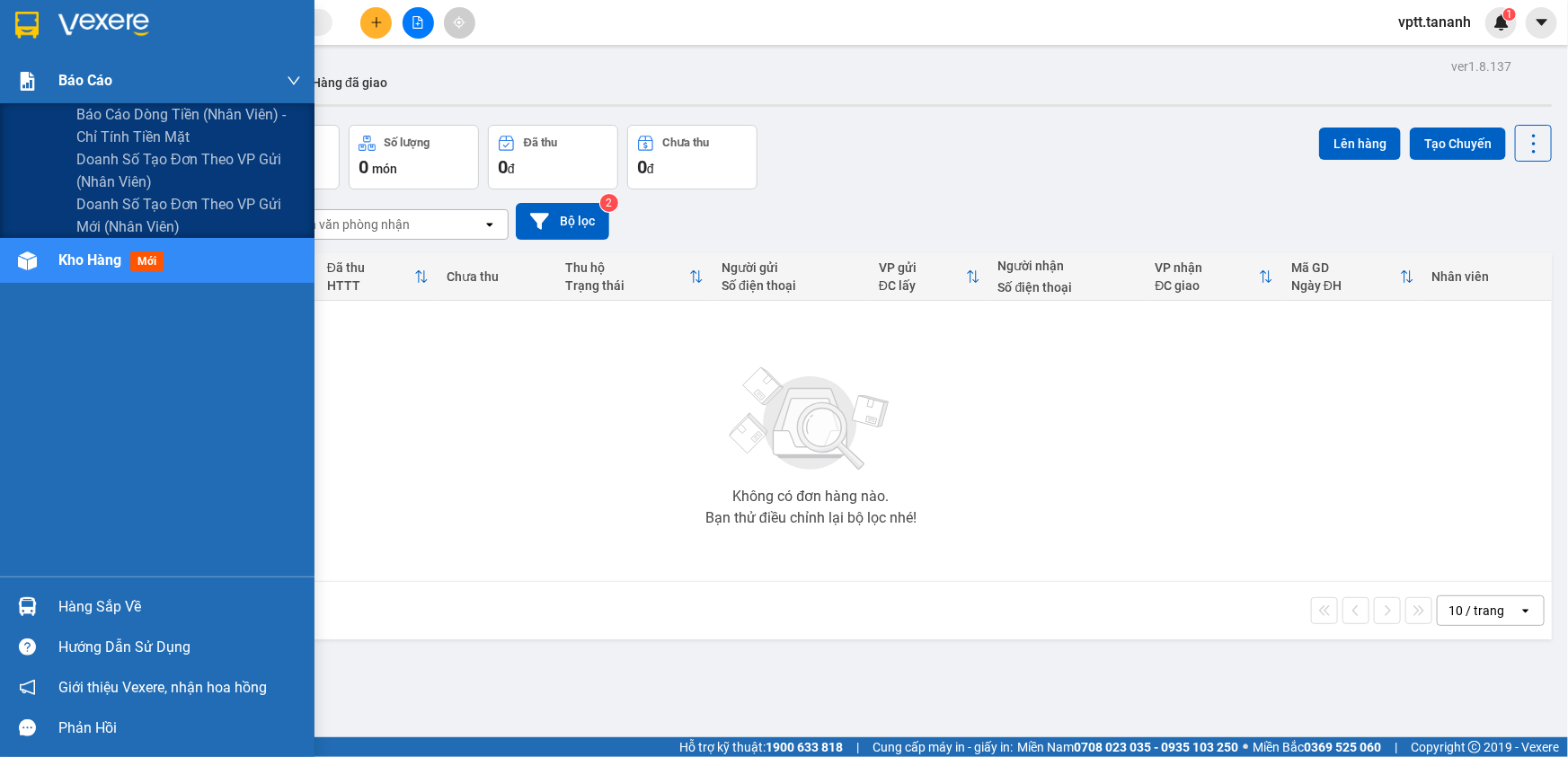
click at [0, 72] on div "Báo cáo" at bounding box center [157, 81] width 315 height 45
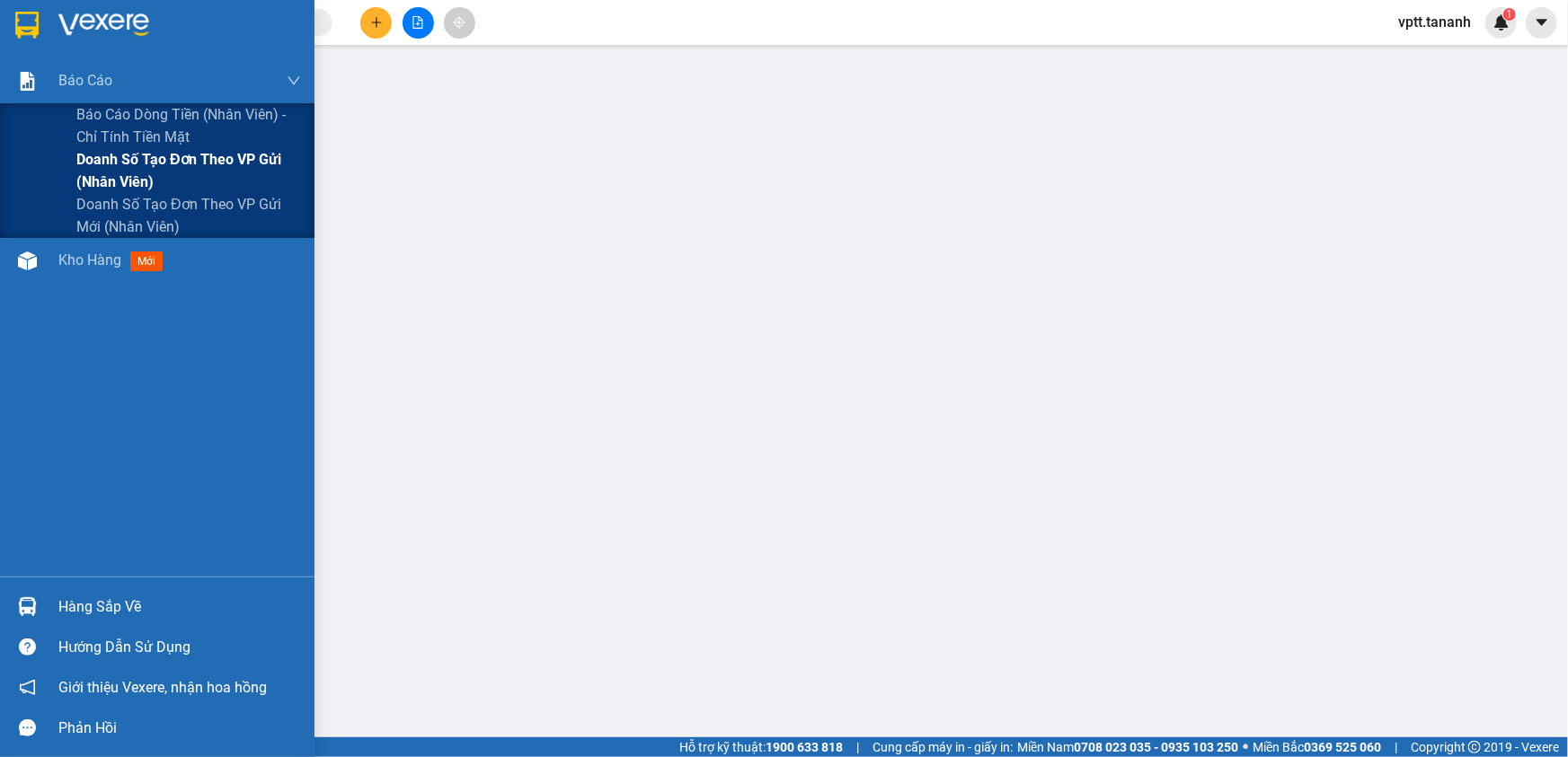
click at [107, 157] on span "Doanh số tạo đơn theo VP gửi (nhân viên)" at bounding box center [188, 170] width 224 height 45
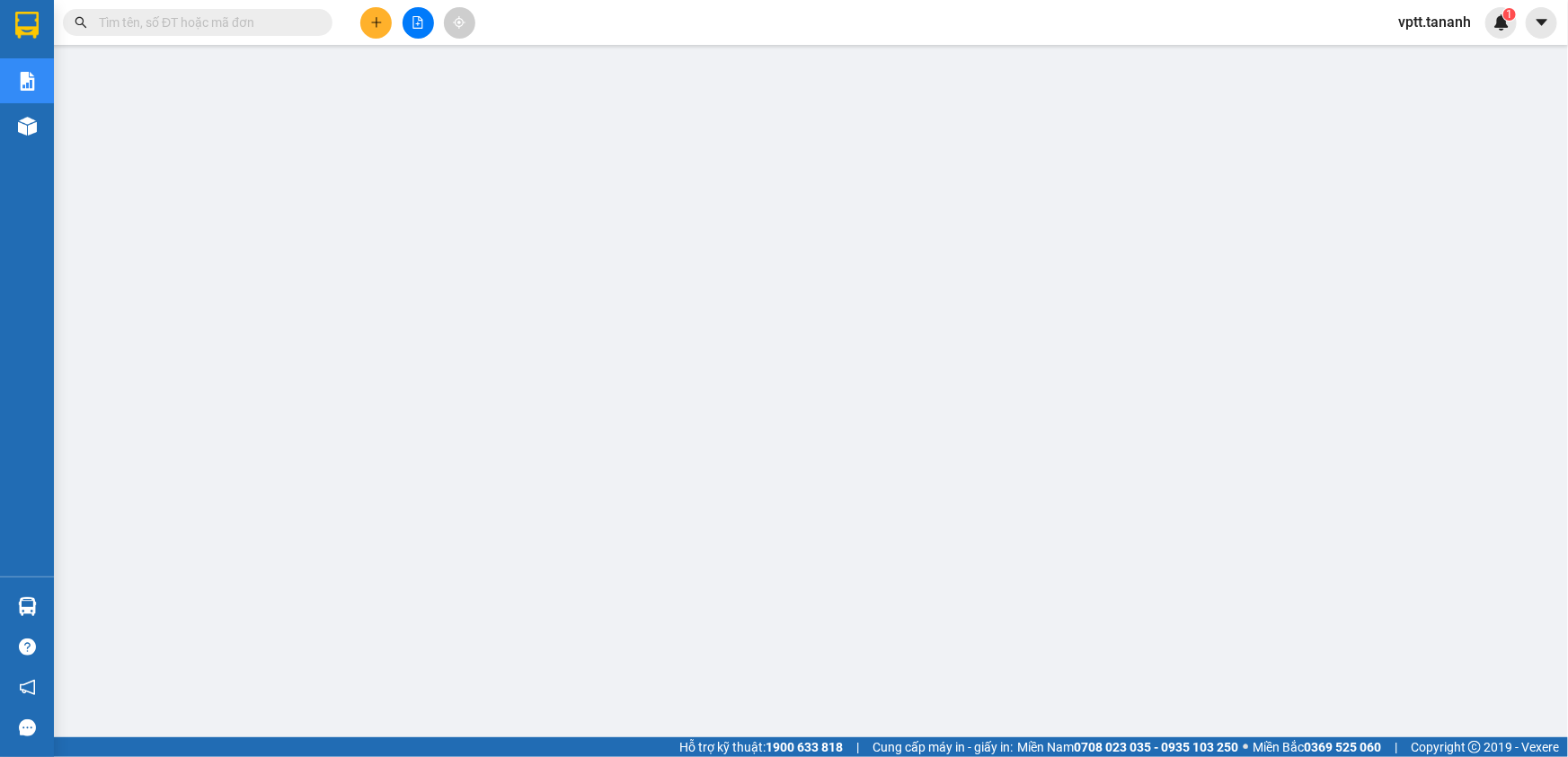
click at [1462, 21] on span "vptt.tananh" at bounding box center [1434, 21] width 102 height 22
click at [1437, 56] on span "Đăng xuất" at bounding box center [1448, 56] width 75 height 20
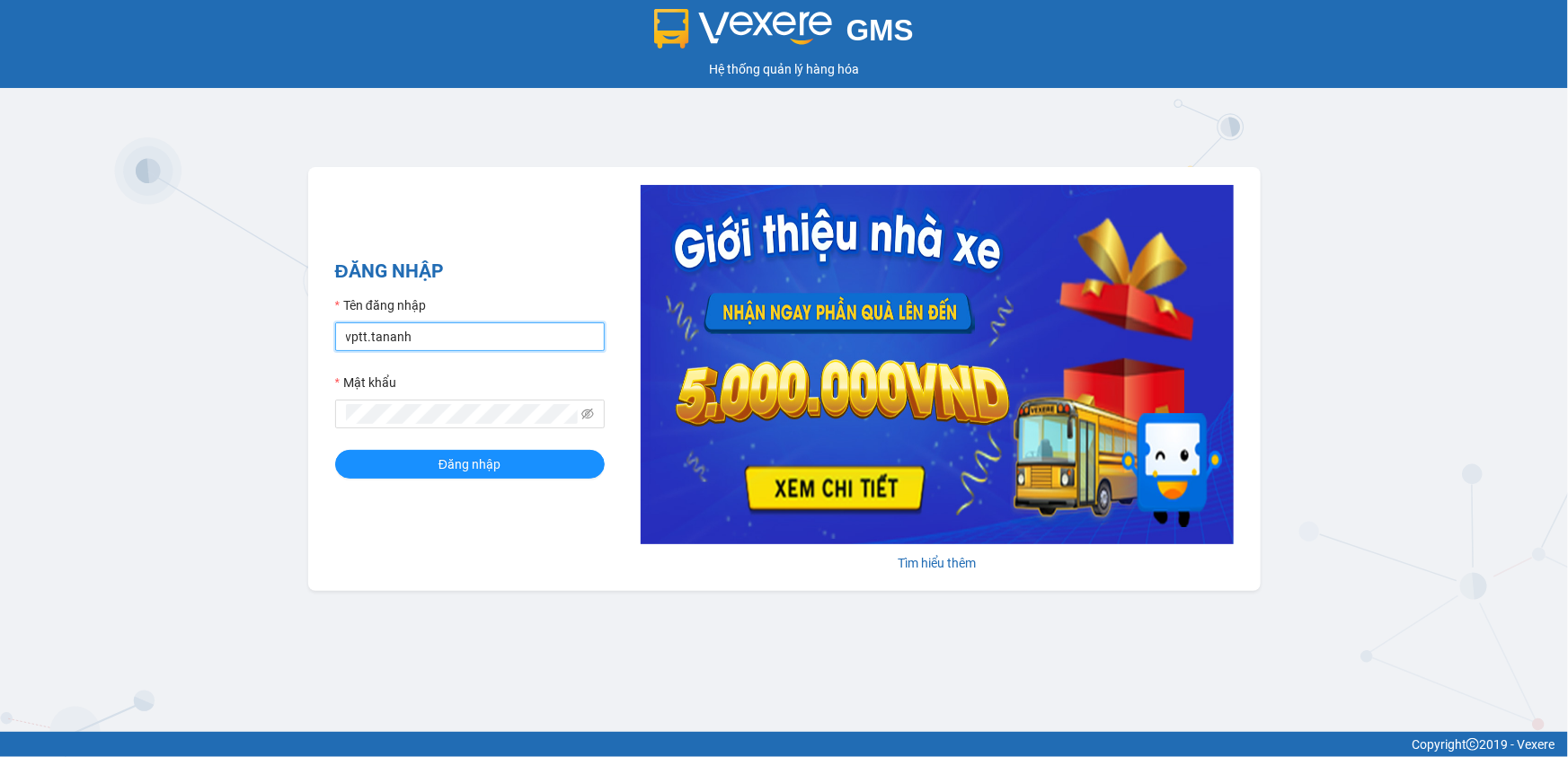
click at [436, 323] on input "vptt.tananh" at bounding box center [469, 337] width 269 height 29
type input "bxpvd.tananh"
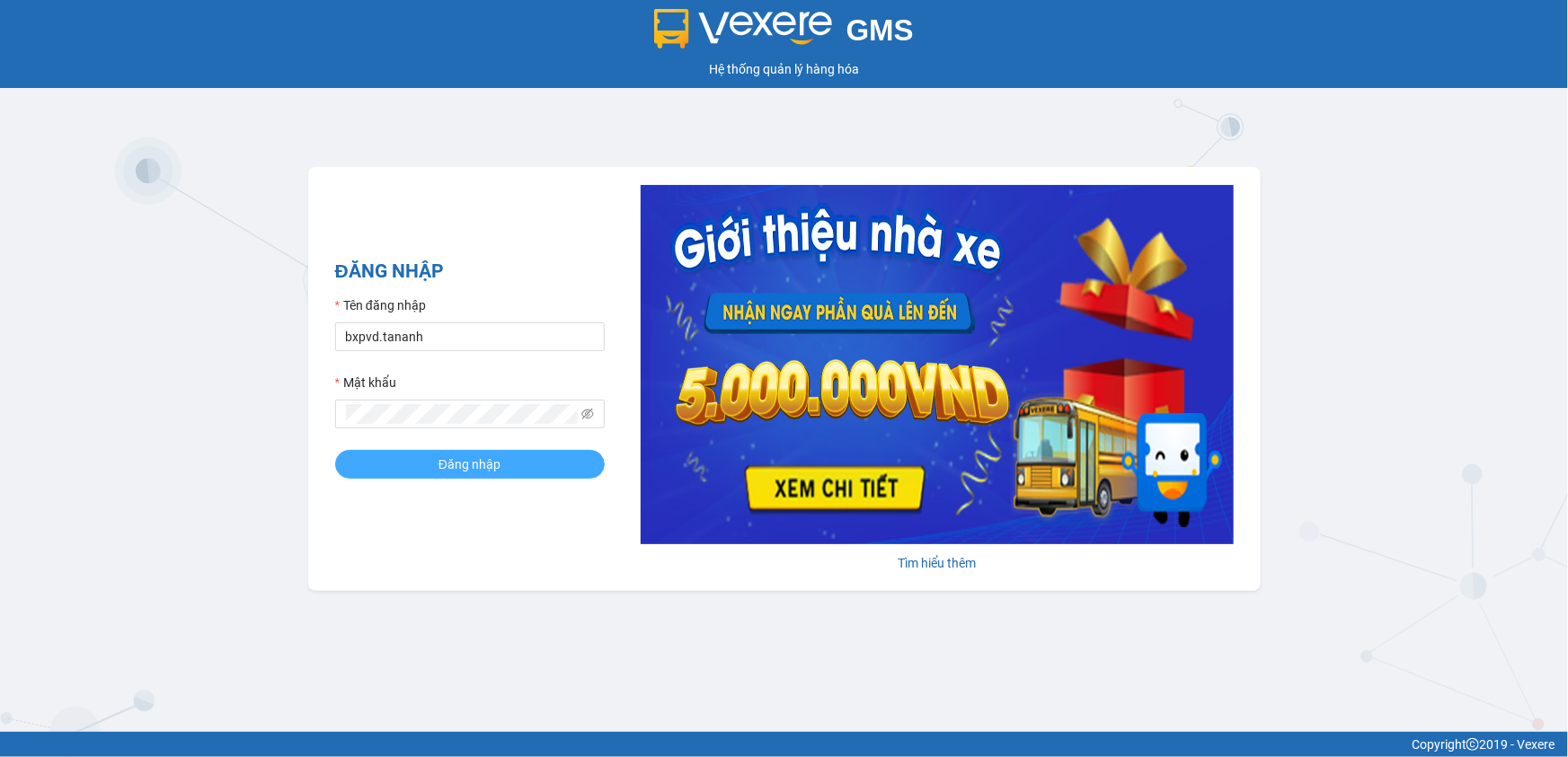
click at [470, 451] on button "Đăng nhập" at bounding box center [469, 465] width 269 height 29
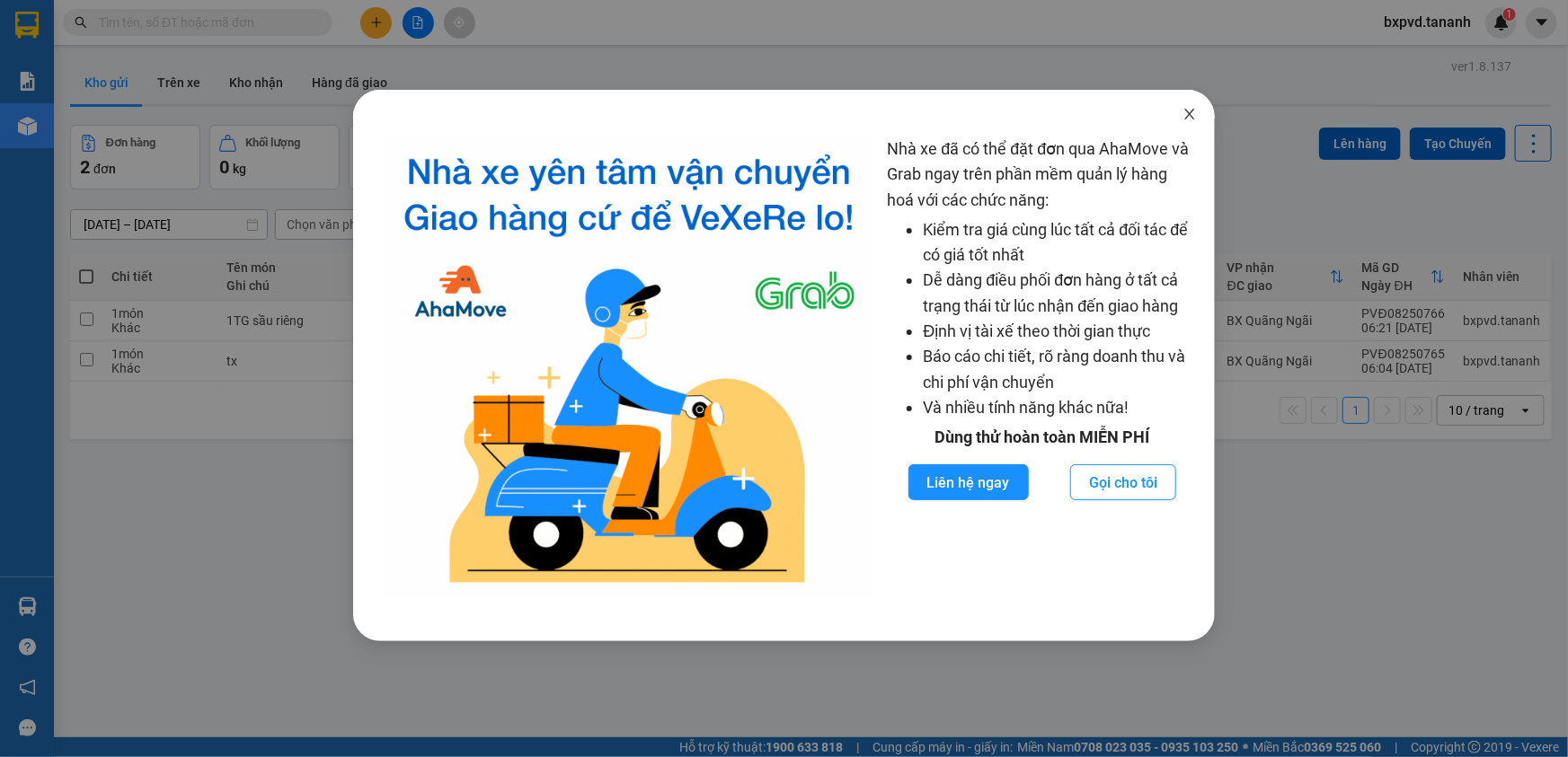
click at [1188, 120] on icon "close" at bounding box center [1189, 114] width 14 height 14
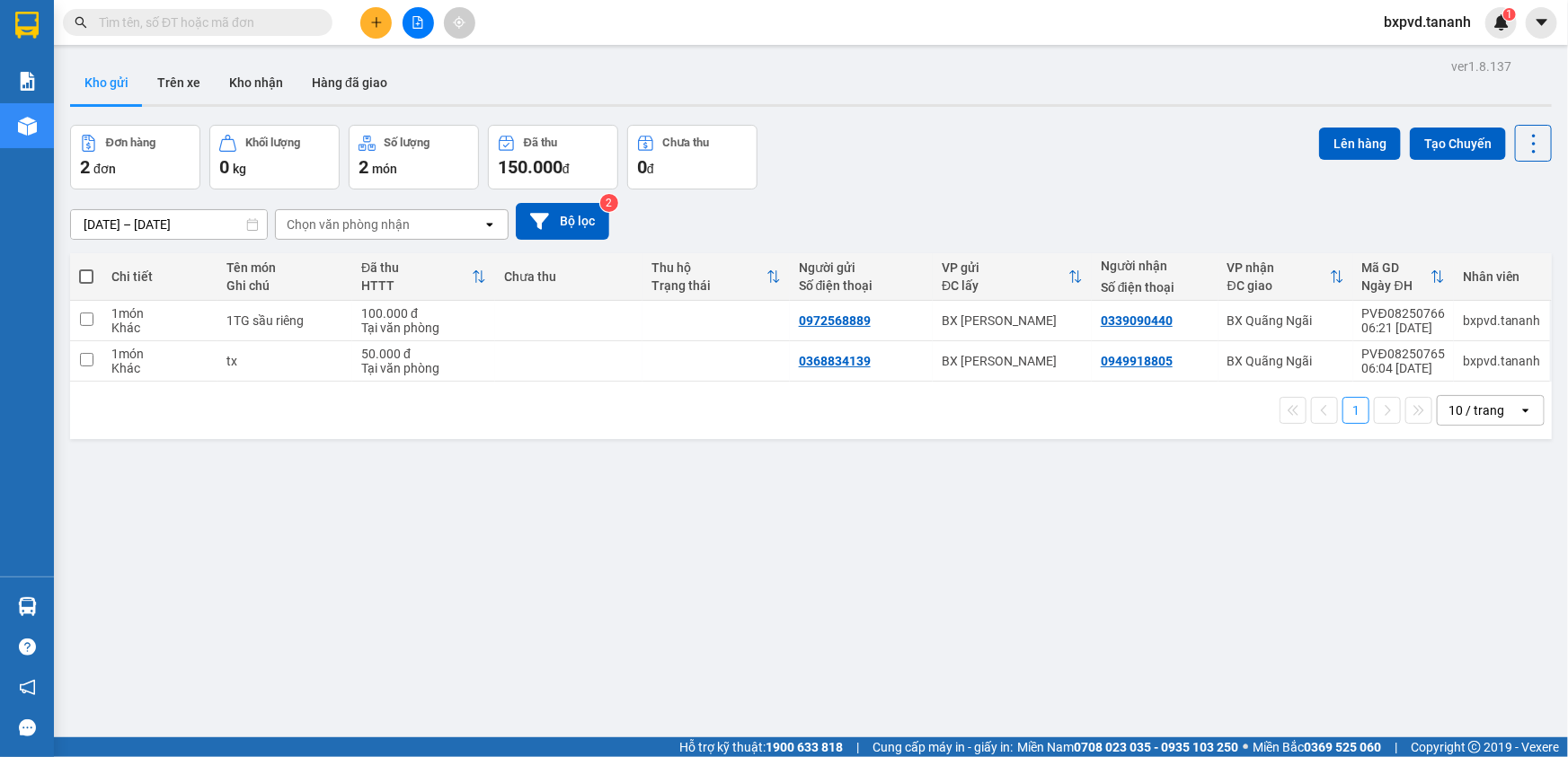
click at [689, 600] on div "ver 1.8.137 Kho gửi Trên xe Kho nhận Hàng đã giao Đơn hàng 2 đơn Khối lượng 0 k…" at bounding box center [810, 432] width 1496 height 757
click at [262, 25] on input "text" at bounding box center [205, 22] width 212 height 20
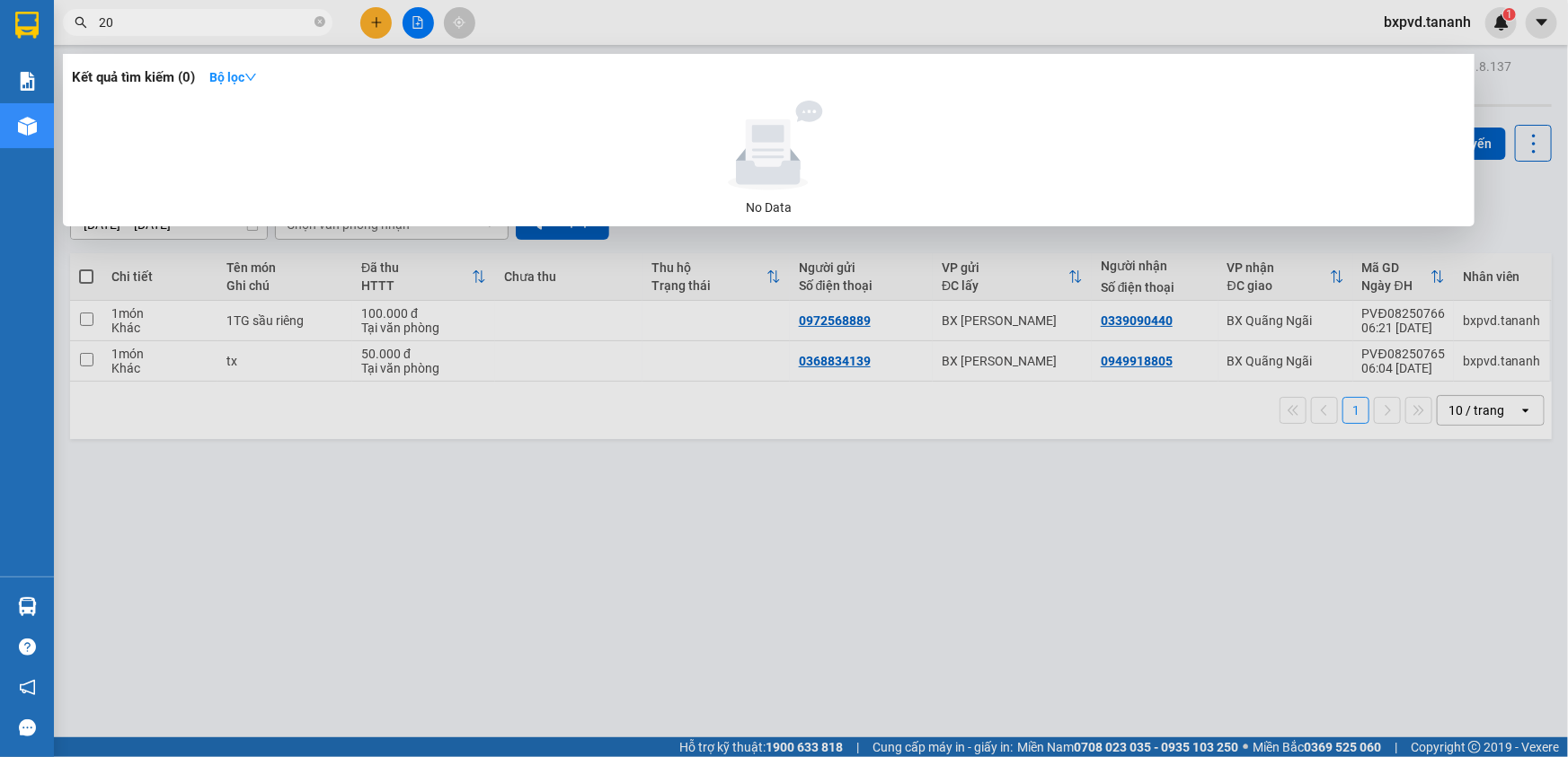
type input "2"
type input "0969187773"
click at [822, 517] on div at bounding box center [784, 378] width 1568 height 757
